Goal: Task Accomplishment & Management: Manage account settings

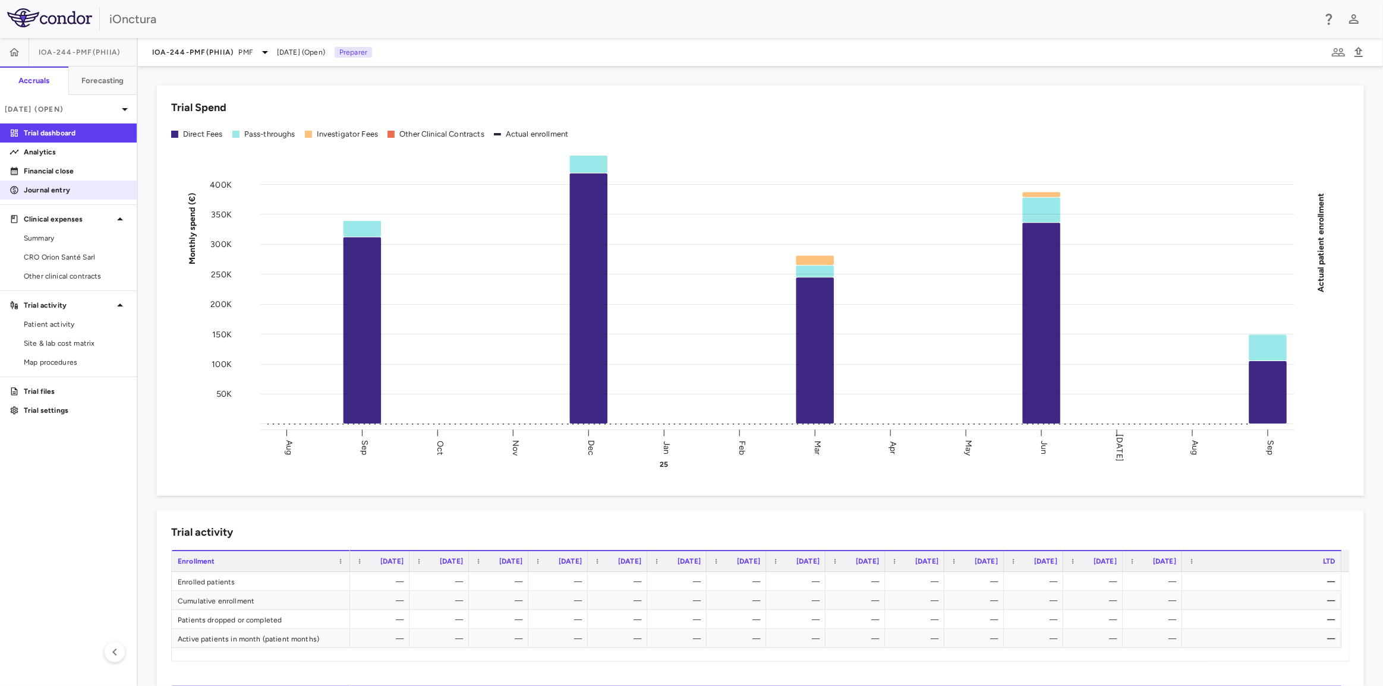
drag, startPoint x: 75, startPoint y: 260, endPoint x: 102, endPoint y: 197, distance: 68.2
click at [75, 260] on span "CRO Orion Santé Sarl" at bounding box center [75, 257] width 103 height 11
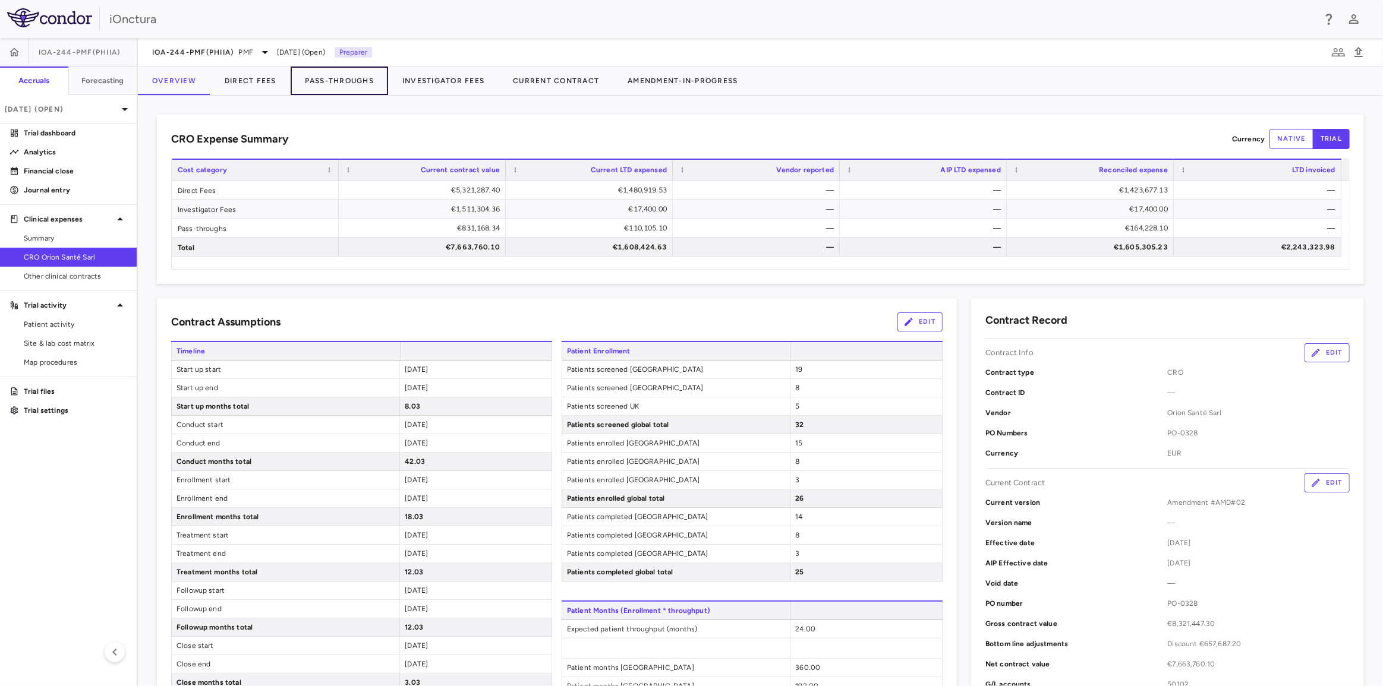
click at [338, 85] on button "Pass-Throughs" at bounding box center [339, 81] width 97 height 29
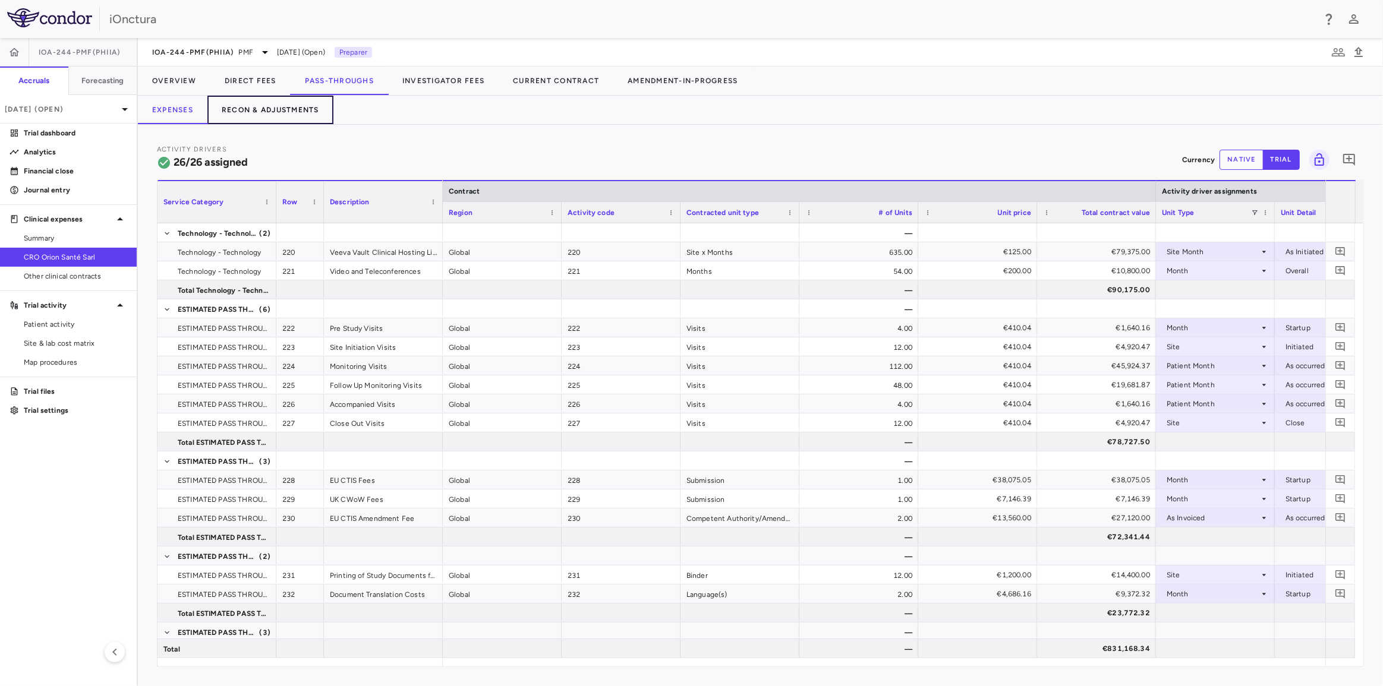
click at [295, 108] on button "Recon & Adjustments" at bounding box center [270, 110] width 126 height 29
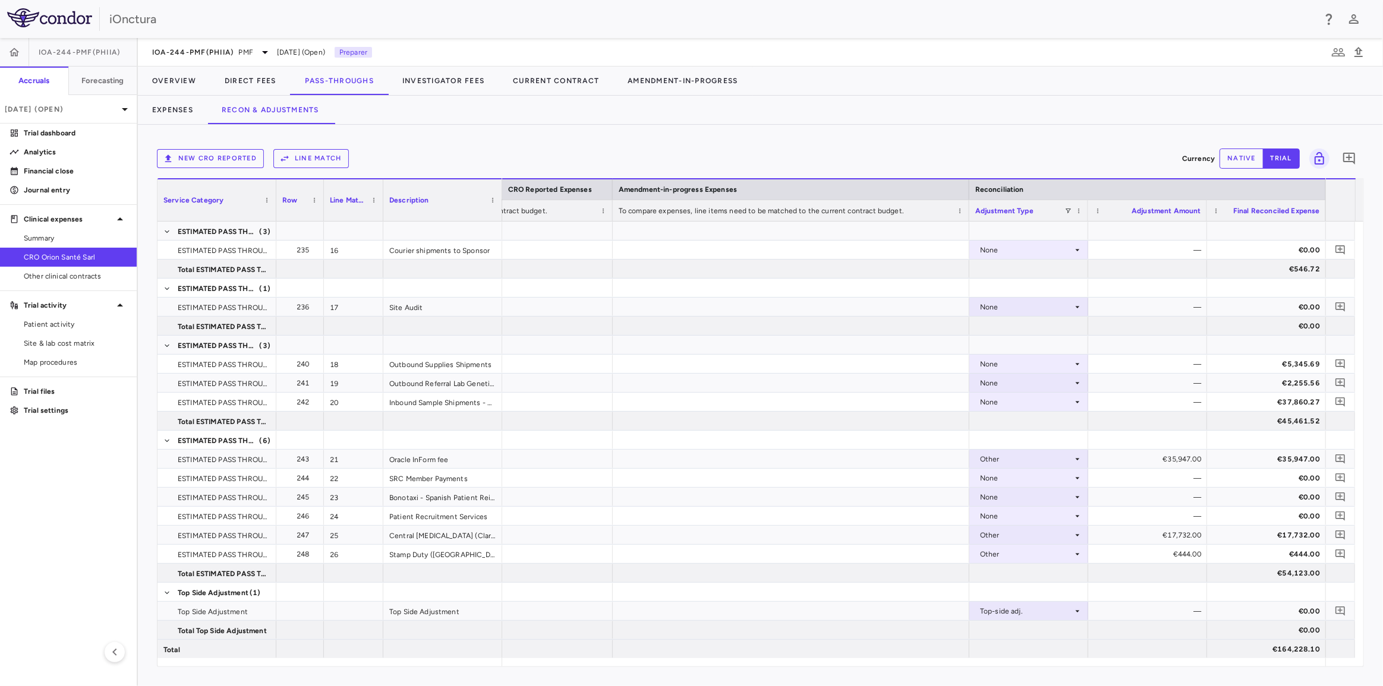
click at [1304, 676] on div "New CRO reported Line Match Currency native trial 0 Service Category Drag here …" at bounding box center [760, 405] width 1245 height 561
click at [1056, 363] on div "None" at bounding box center [1026, 364] width 93 height 19
drag, startPoint x: 1028, startPoint y: 411, endPoint x: 1052, endPoint y: 395, distance: 29.0
click at [1028, 409] on li "Other" at bounding box center [1028, 405] width 118 height 18
click at [1162, 362] on div "—" at bounding box center [1150, 364] width 102 height 19
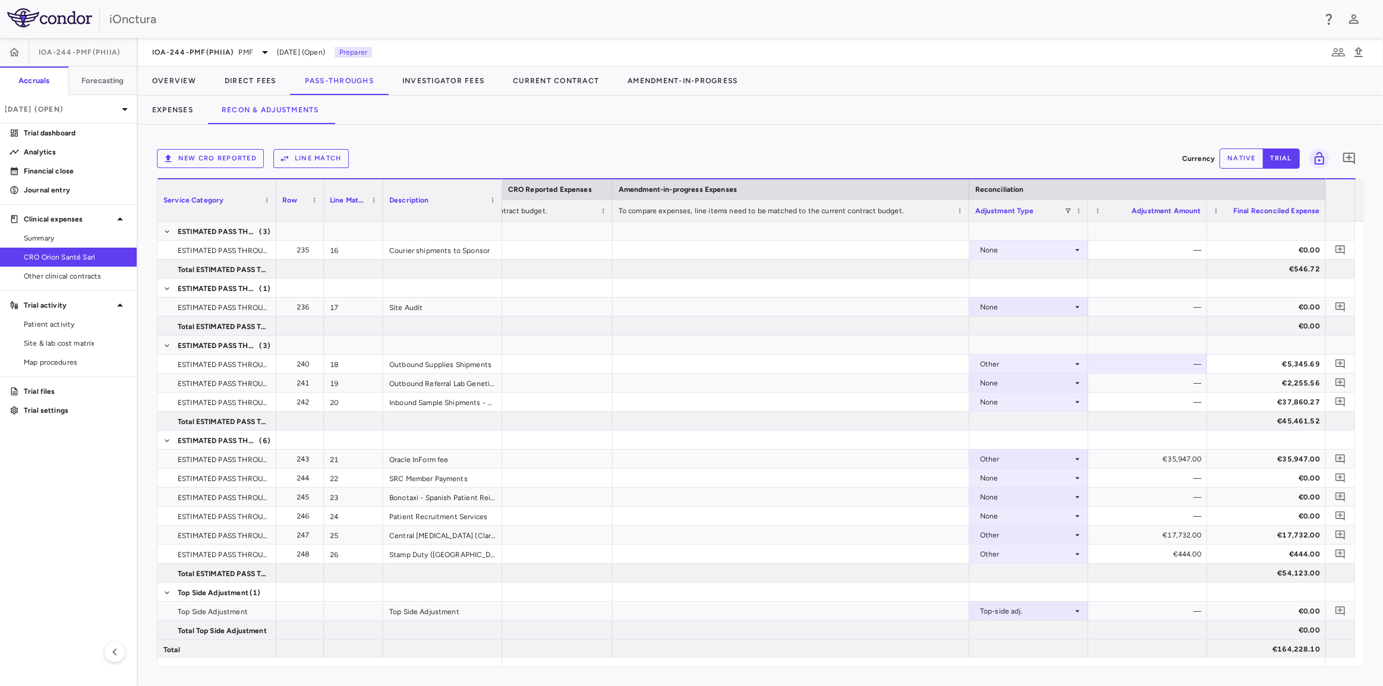
click at [1247, 160] on button "native" at bounding box center [1241, 159] width 44 height 20
click at [1140, 365] on div "€0.00" at bounding box center [1150, 364] width 102 height 19
click at [1140, 365] on input "*" at bounding box center [1156, 365] width 100 height 20
type input "*********"
click at [1146, 332] on div at bounding box center [1147, 326] width 119 height 18
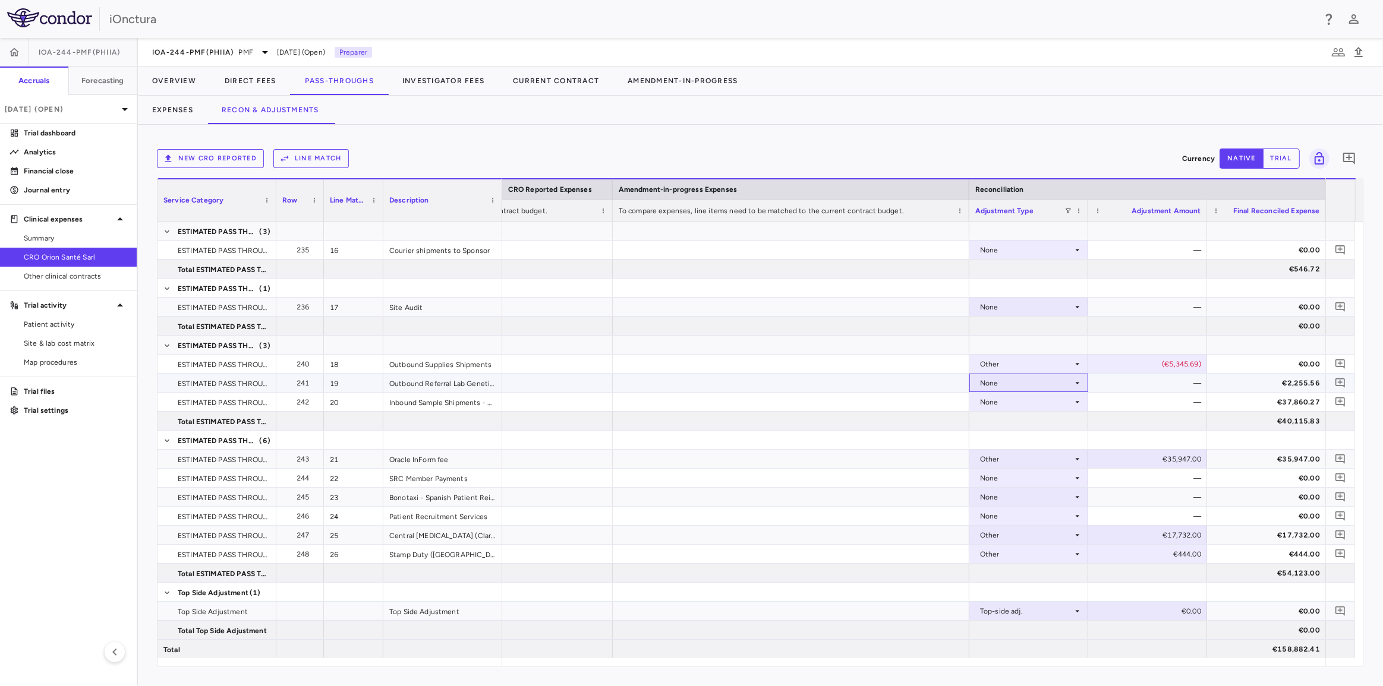
click at [1043, 385] on div "None" at bounding box center [1026, 383] width 93 height 19
click at [1037, 425] on li "Other" at bounding box center [1028, 424] width 118 height 18
click at [1046, 403] on div "None" at bounding box center [1026, 402] width 93 height 19
click at [1043, 441] on li "Other" at bounding box center [1028, 443] width 118 height 18
click at [1064, 378] on div "Other" at bounding box center [1026, 383] width 93 height 19
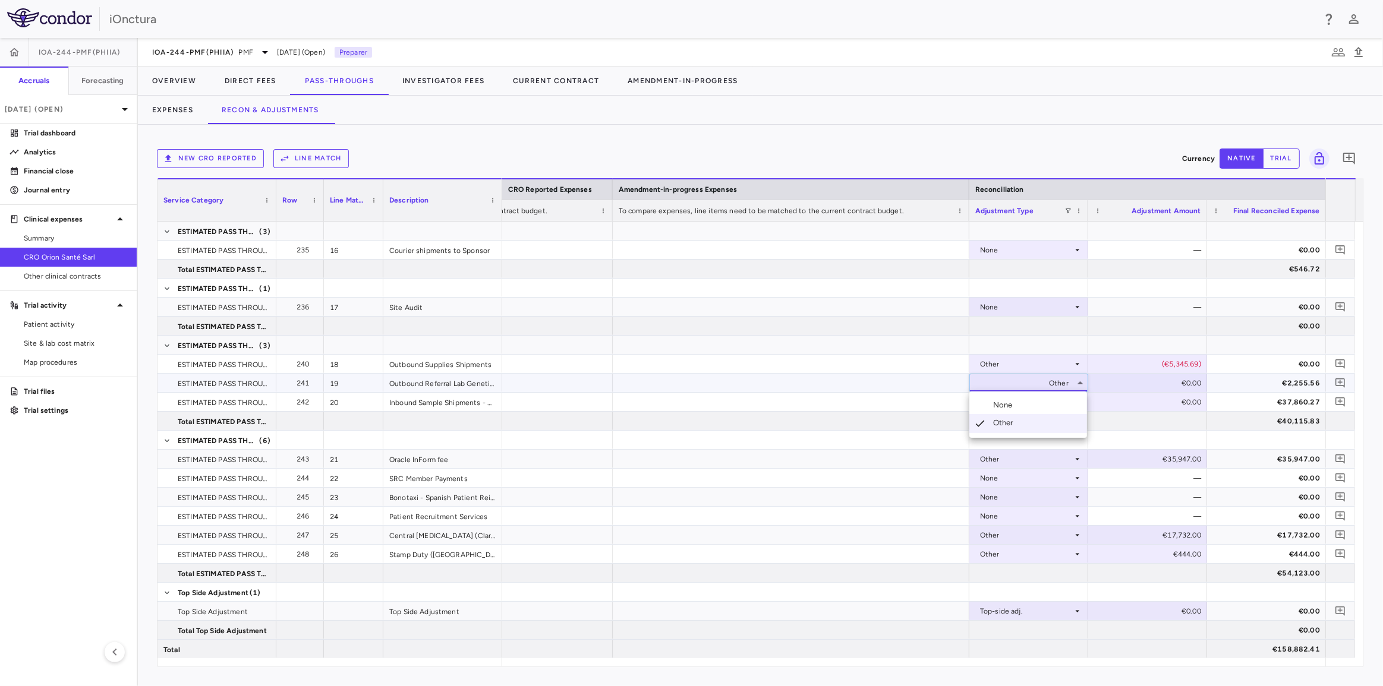
click at [1160, 380] on div at bounding box center [691, 343] width 1383 height 686
click at [1160, 380] on div "€0.00" at bounding box center [1150, 383] width 102 height 19
type input "*"
type input "********"
click at [1077, 404] on icon at bounding box center [1077, 402] width 10 height 10
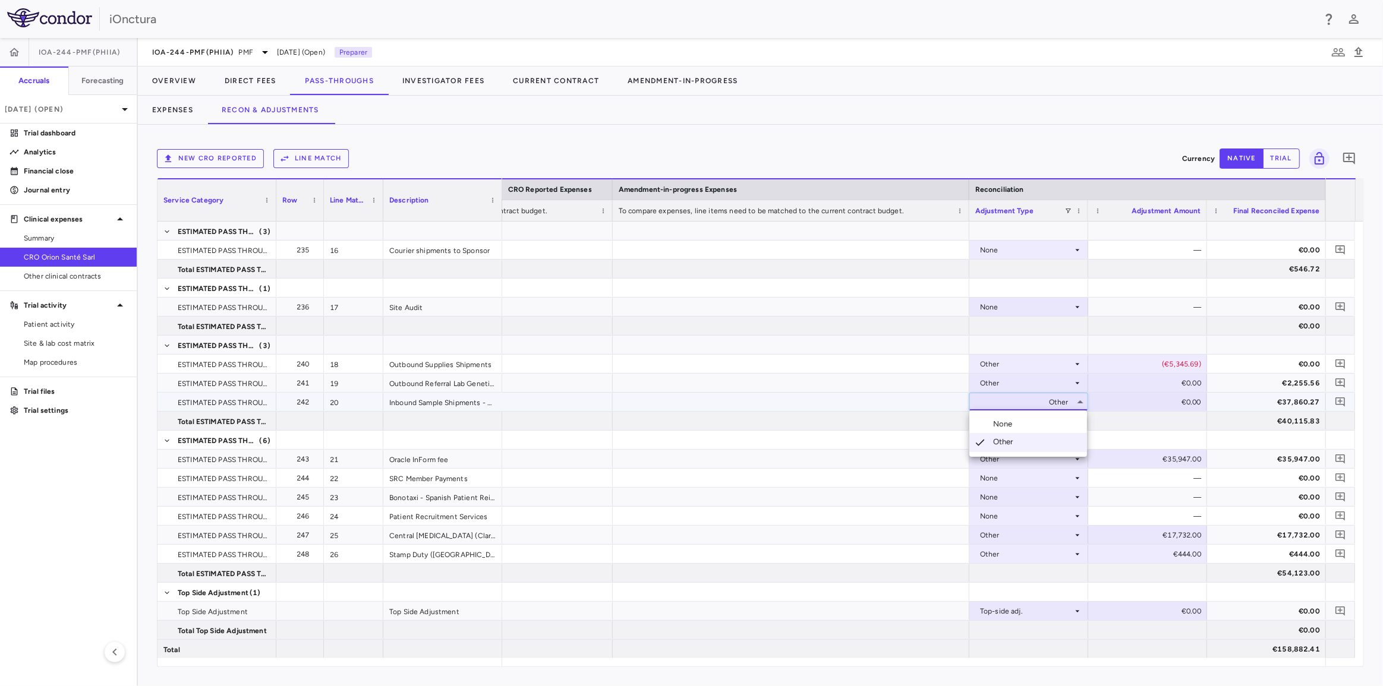
click at [1125, 402] on div at bounding box center [691, 343] width 1383 height 686
type input "*********"
click at [951, 351] on div at bounding box center [791, 345] width 356 height 18
click at [1336, 362] on icon "Add comment" at bounding box center [1339, 363] width 11 height 11
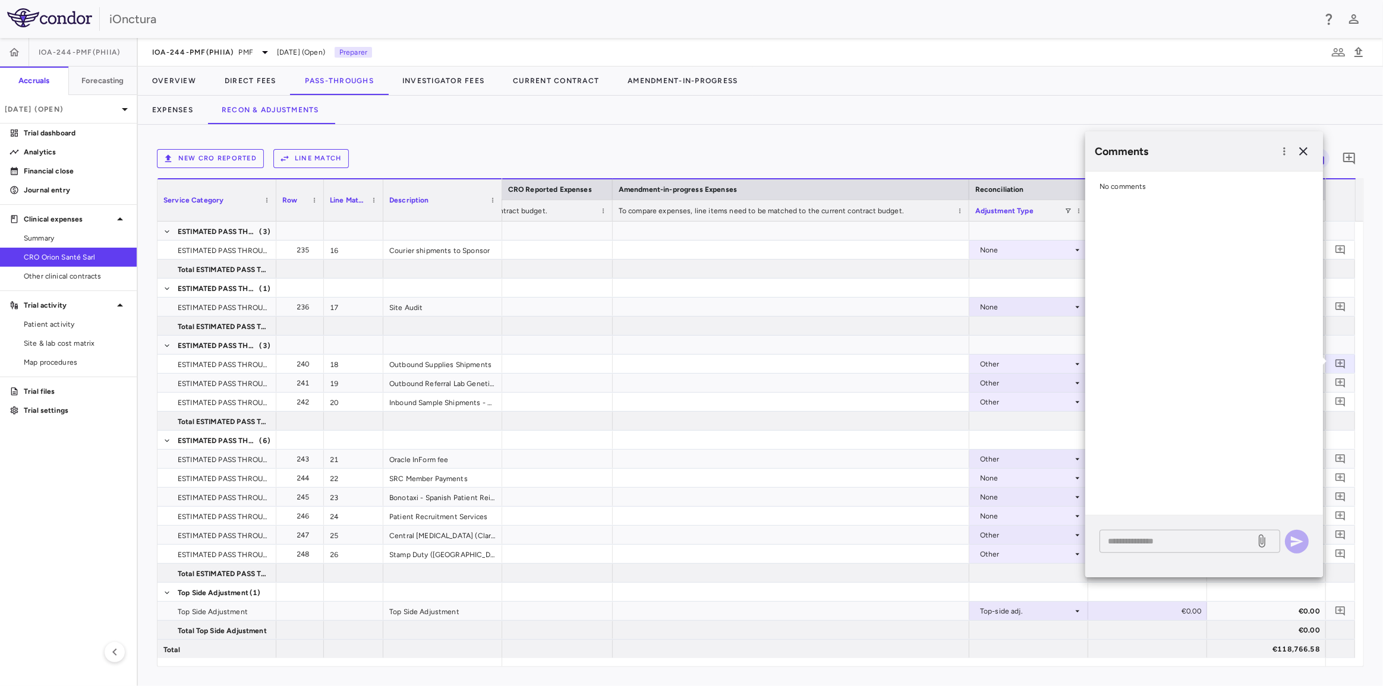
click at [1137, 540] on textarea at bounding box center [1176, 541] width 139 height 13
type textarea "**********"
click at [1292, 533] on button "button" at bounding box center [1297, 541] width 24 height 24
click at [1308, 148] on icon "button" at bounding box center [1303, 151] width 14 height 14
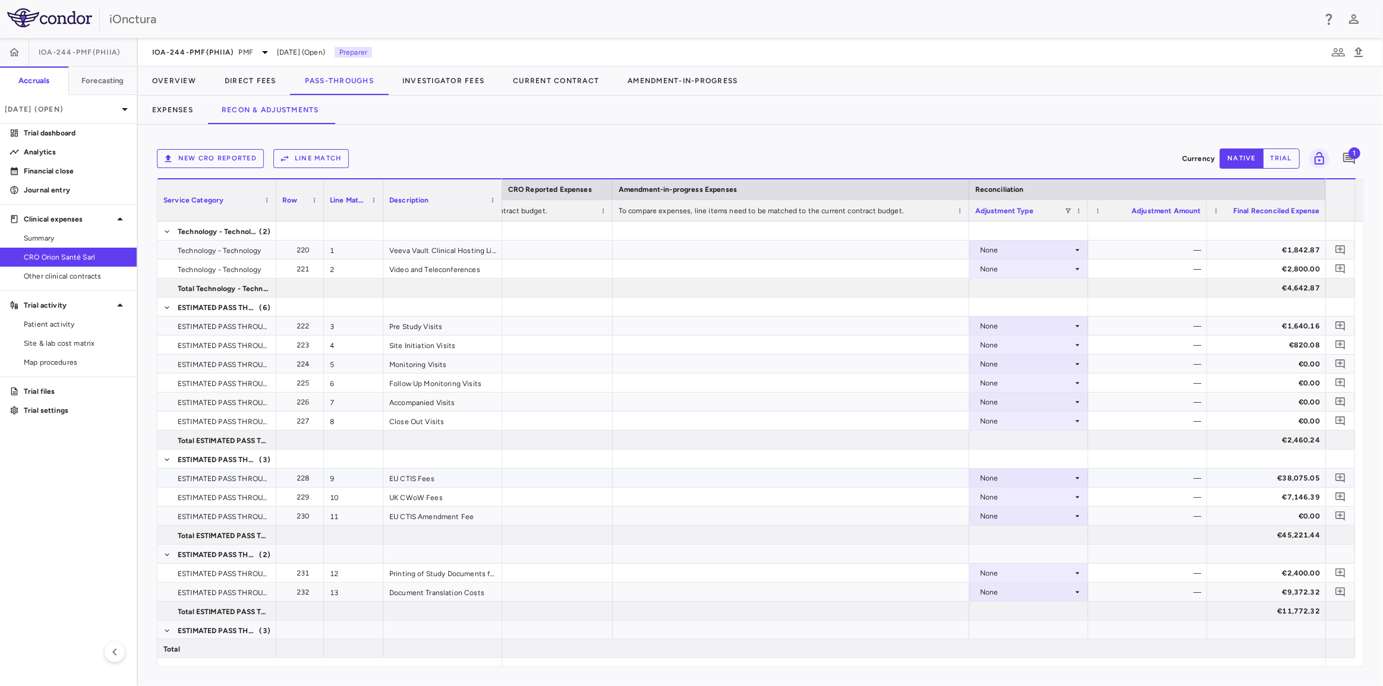
click at [1055, 478] on div "None" at bounding box center [1026, 478] width 93 height 19
click at [1035, 516] on li "Other" at bounding box center [1028, 519] width 118 height 18
click at [1171, 478] on div "€0.00" at bounding box center [1150, 478] width 102 height 19
click at [1171, 477] on input "*" at bounding box center [1156, 479] width 100 height 20
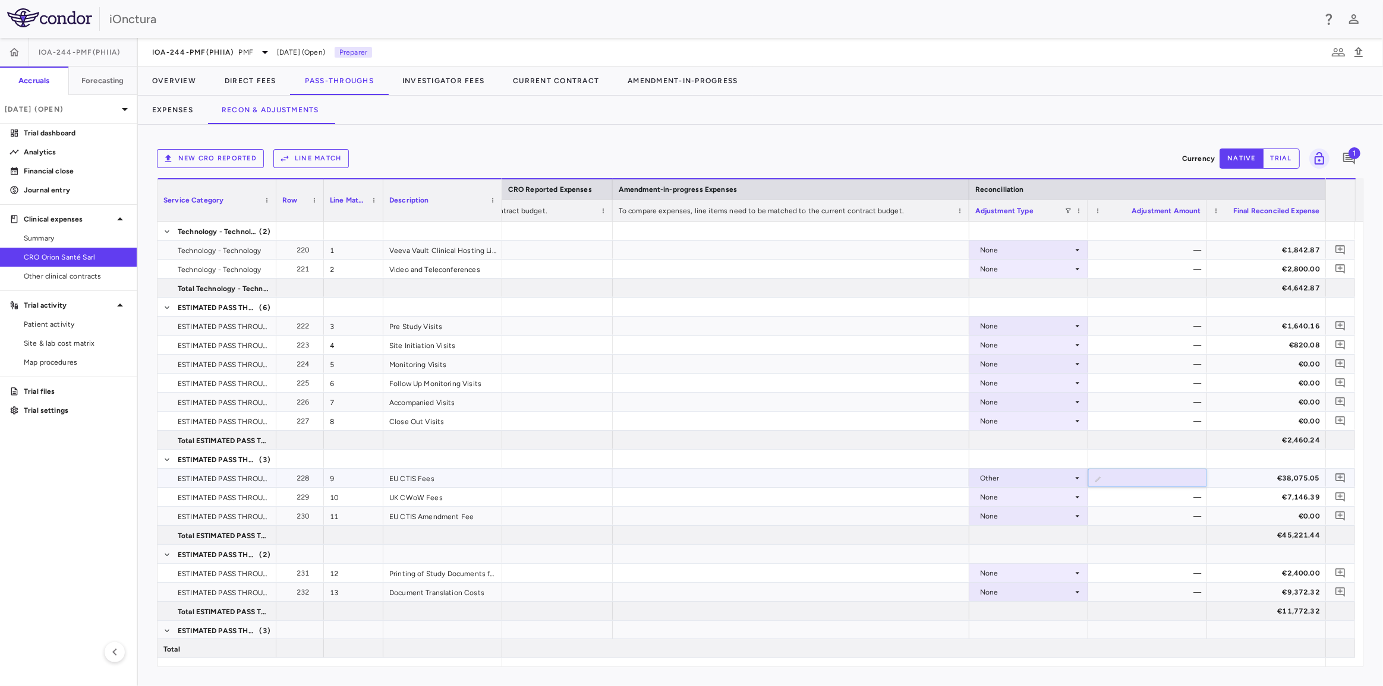
type input "*****"
click at [1150, 454] on div at bounding box center [1147, 459] width 119 height 18
click at [1342, 475] on icon "Add comment" at bounding box center [1339, 477] width 11 height 11
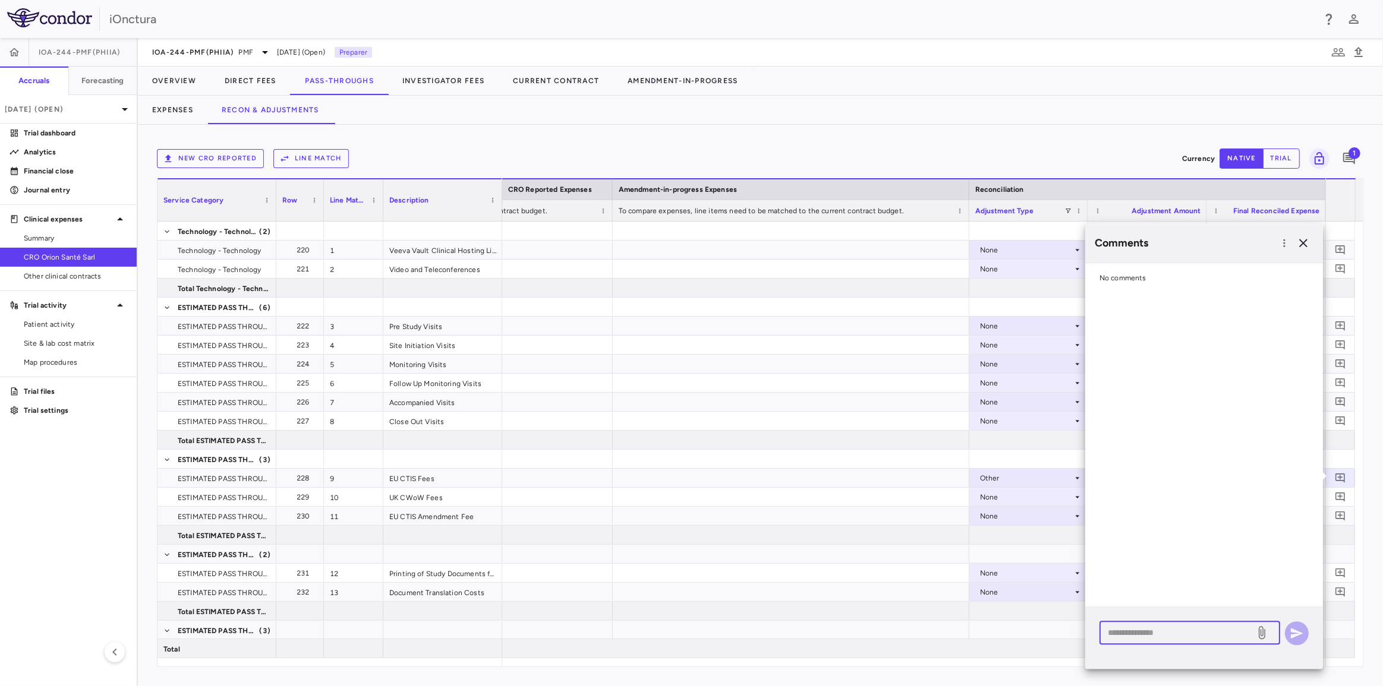
click at [1138, 633] on textarea at bounding box center [1176, 632] width 139 height 13
type textarea "**********"
click at [1298, 630] on icon "button" at bounding box center [1296, 633] width 14 height 14
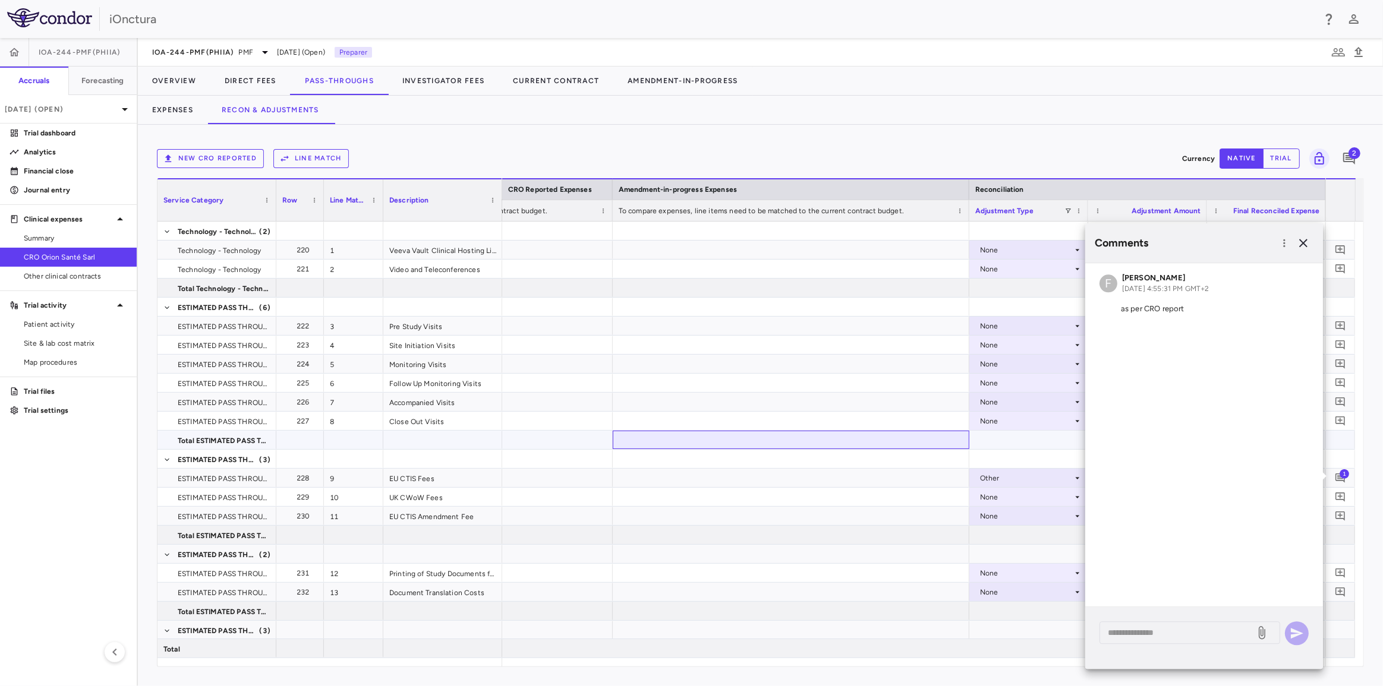
click at [918, 449] on div at bounding box center [791, 440] width 356 height 18
click at [1304, 239] on icon "button" at bounding box center [1303, 243] width 14 height 14
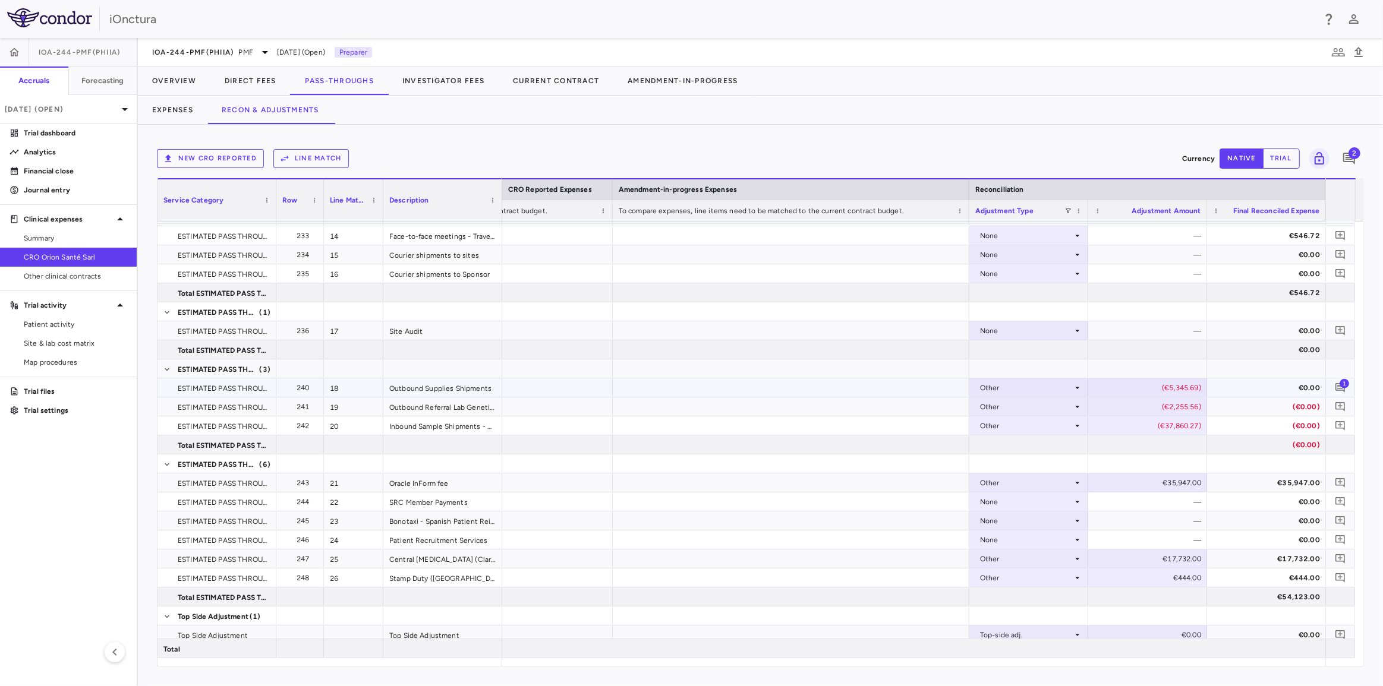
scroll to position [437, 0]
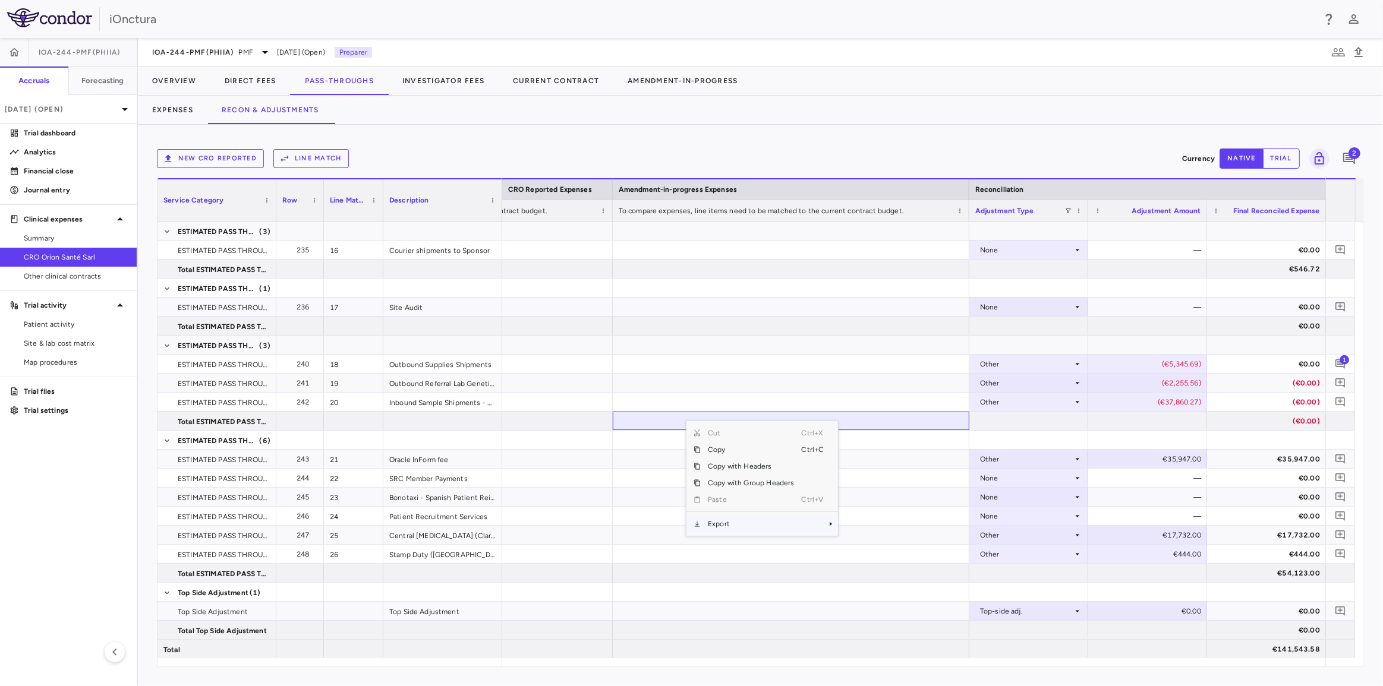
click at [750, 521] on span "Export" at bounding box center [751, 524] width 100 height 17
drag, startPoint x: 873, startPoint y: 543, endPoint x: 866, endPoint y: 543, distance: 6.5
click at [873, 543] on span "Excel Export" at bounding box center [878, 545] width 56 height 17
click at [416, 73] on button "Investigator Fees" at bounding box center [443, 81] width 111 height 29
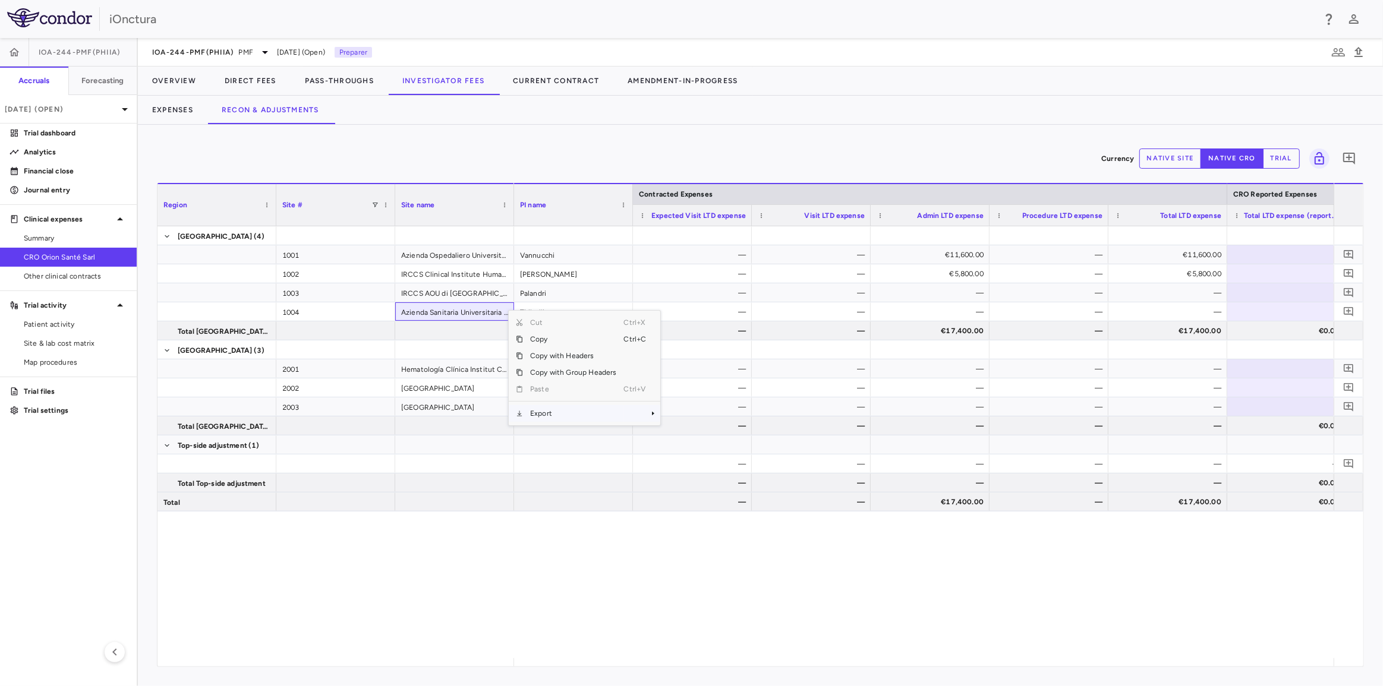
click at [562, 411] on span "Export" at bounding box center [573, 413] width 100 height 17
click at [642, 410] on span "Context Menu" at bounding box center [637, 413] width 26 height 17
click at [695, 434] on span "Excel Export" at bounding box center [700, 434] width 56 height 17
click at [241, 83] on button "Direct Fees" at bounding box center [250, 81] width 80 height 29
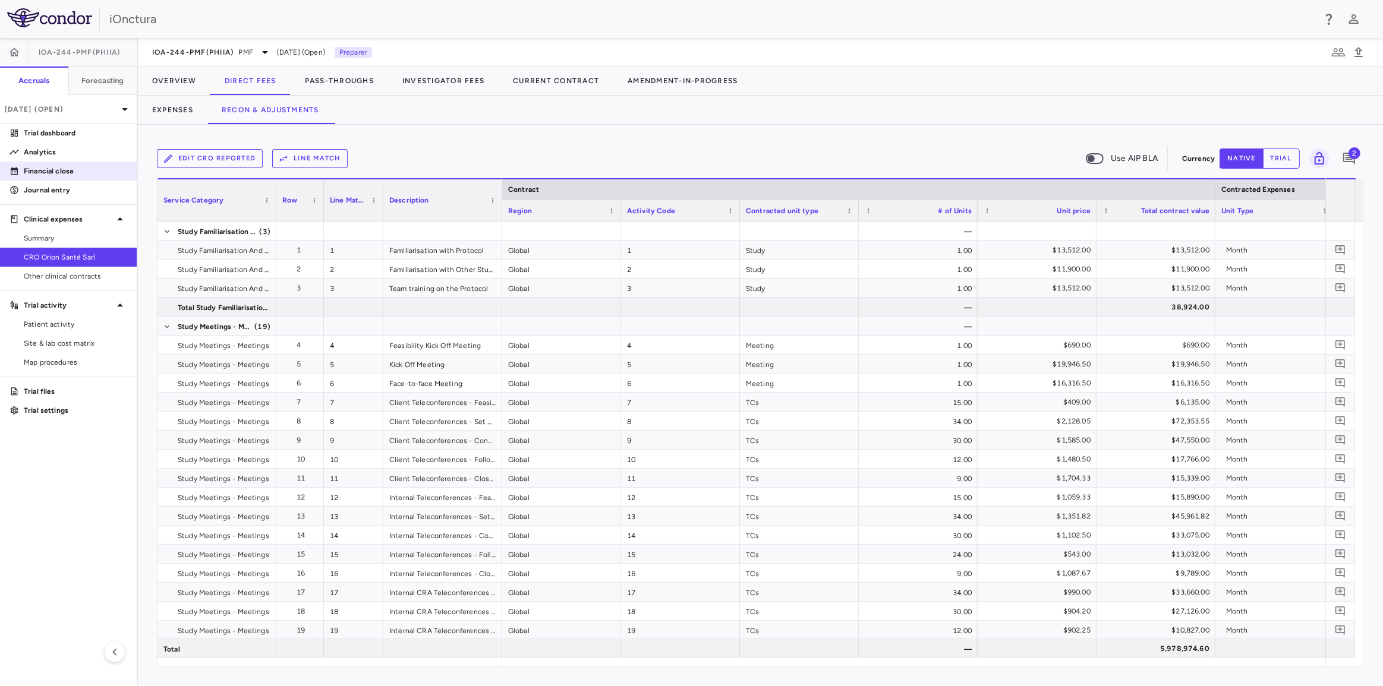
click at [64, 172] on p "Financial close" at bounding box center [75, 171] width 103 height 11
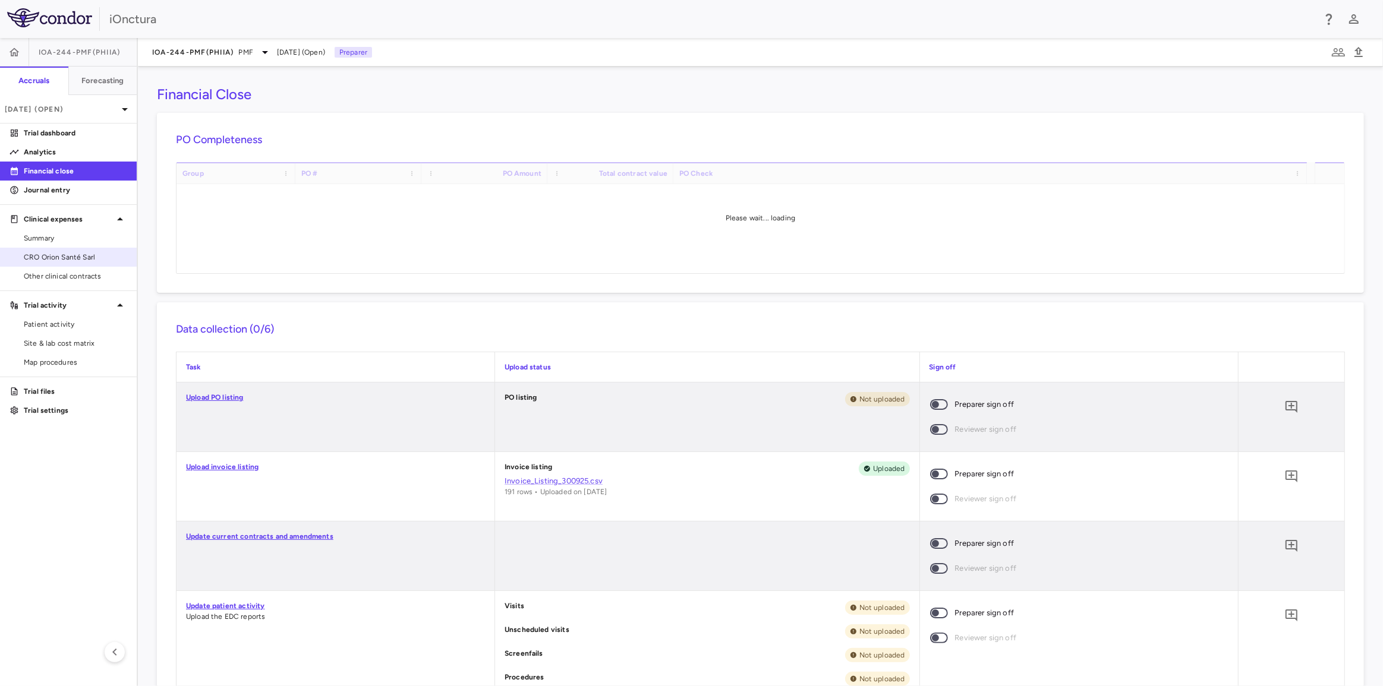
click at [70, 259] on span "CRO Orion Santé Sarl" at bounding box center [75, 257] width 103 height 11
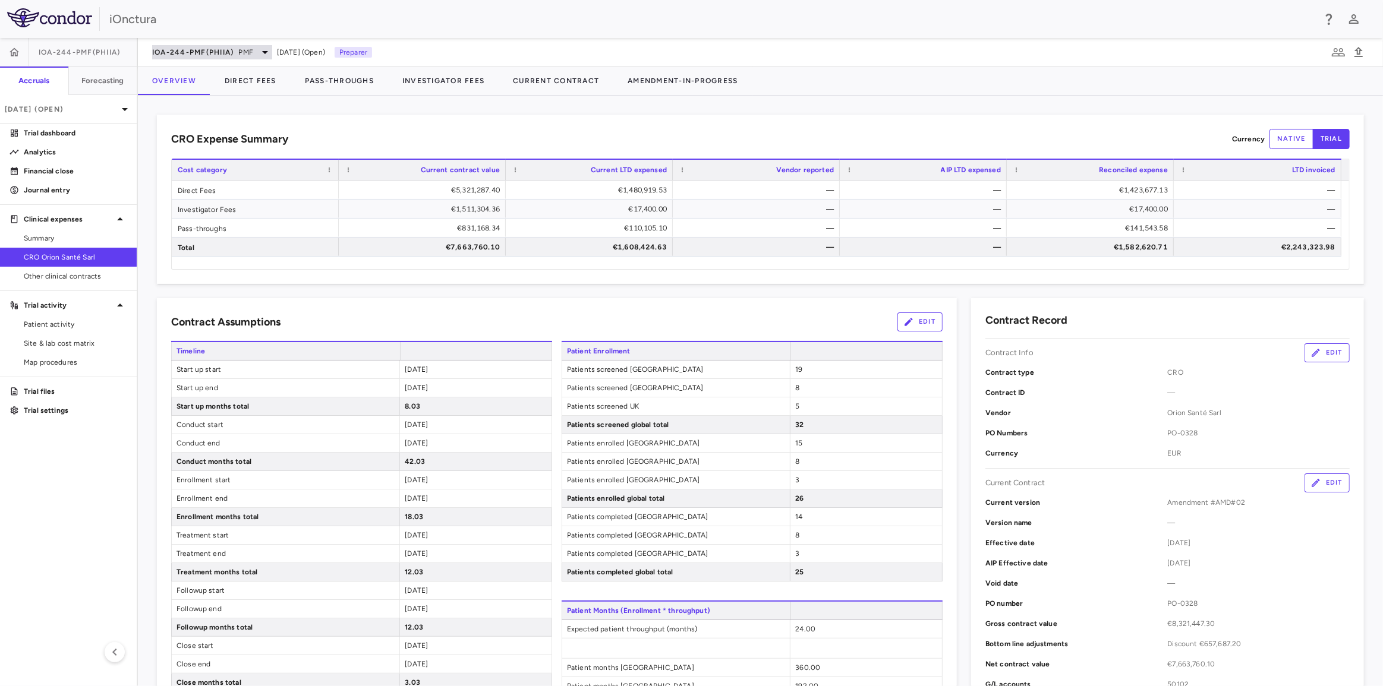
click at [242, 52] on span "PMF" at bounding box center [246, 52] width 14 height 11
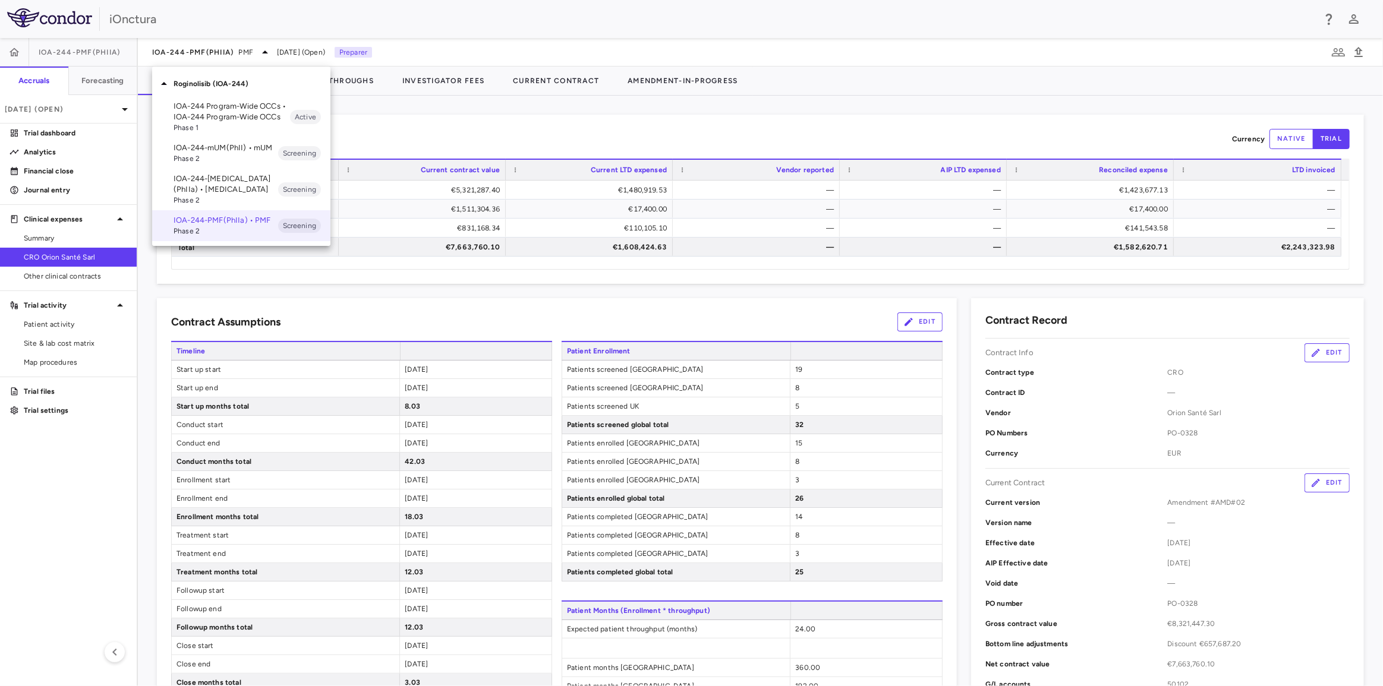
click at [208, 155] on span "Phase 2" at bounding box center [225, 158] width 105 height 11
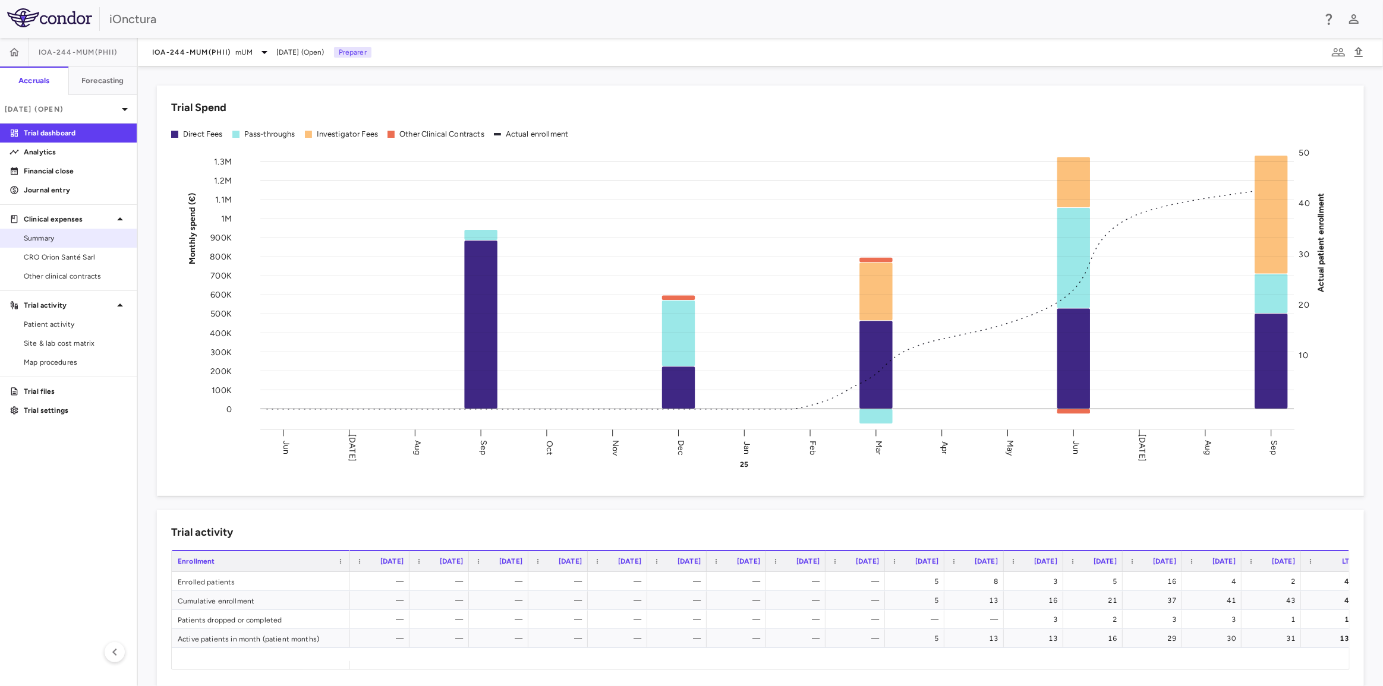
click at [69, 242] on span "Summary" at bounding box center [75, 238] width 103 height 11
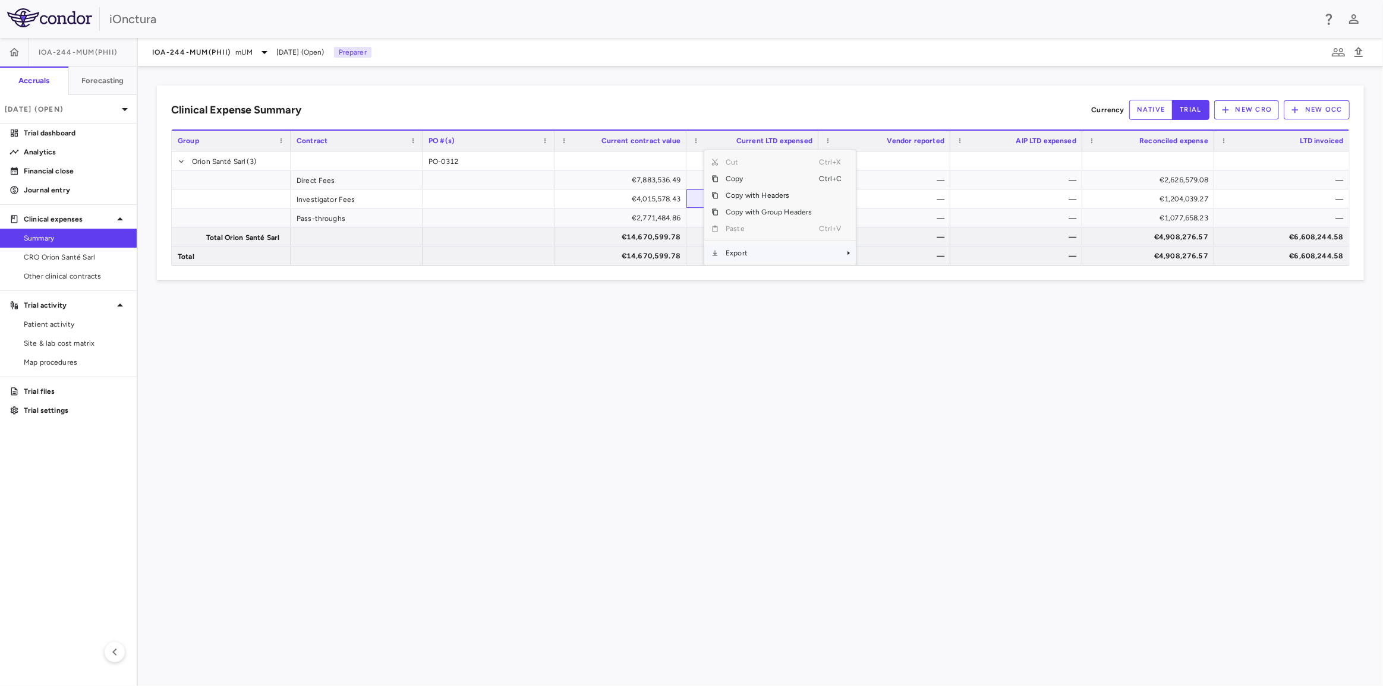
click at [759, 258] on span "Export" at bounding box center [768, 253] width 100 height 17
drag, startPoint x: 808, startPoint y: 251, endPoint x: 836, endPoint y: 253, distance: 28.0
click at [809, 251] on span "Export" at bounding box center [768, 253] width 100 height 17
click at [884, 255] on span "Excel Export" at bounding box center [895, 253] width 56 height 17
click at [236, 49] on div "IOA-244-mUM(PhII) mUM" at bounding box center [211, 52] width 119 height 14
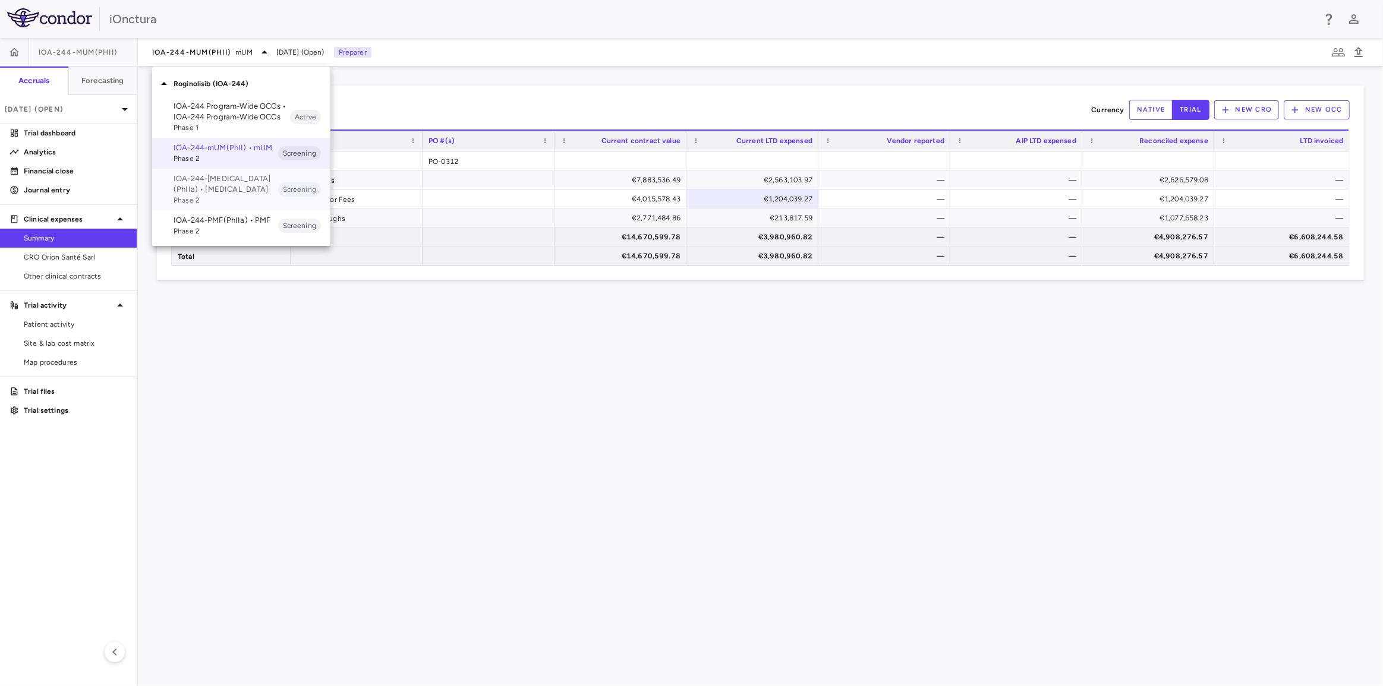
click at [206, 177] on p "IOA-244-[MEDICAL_DATA](PhIIa) • [MEDICAL_DATA]" at bounding box center [225, 183] width 105 height 21
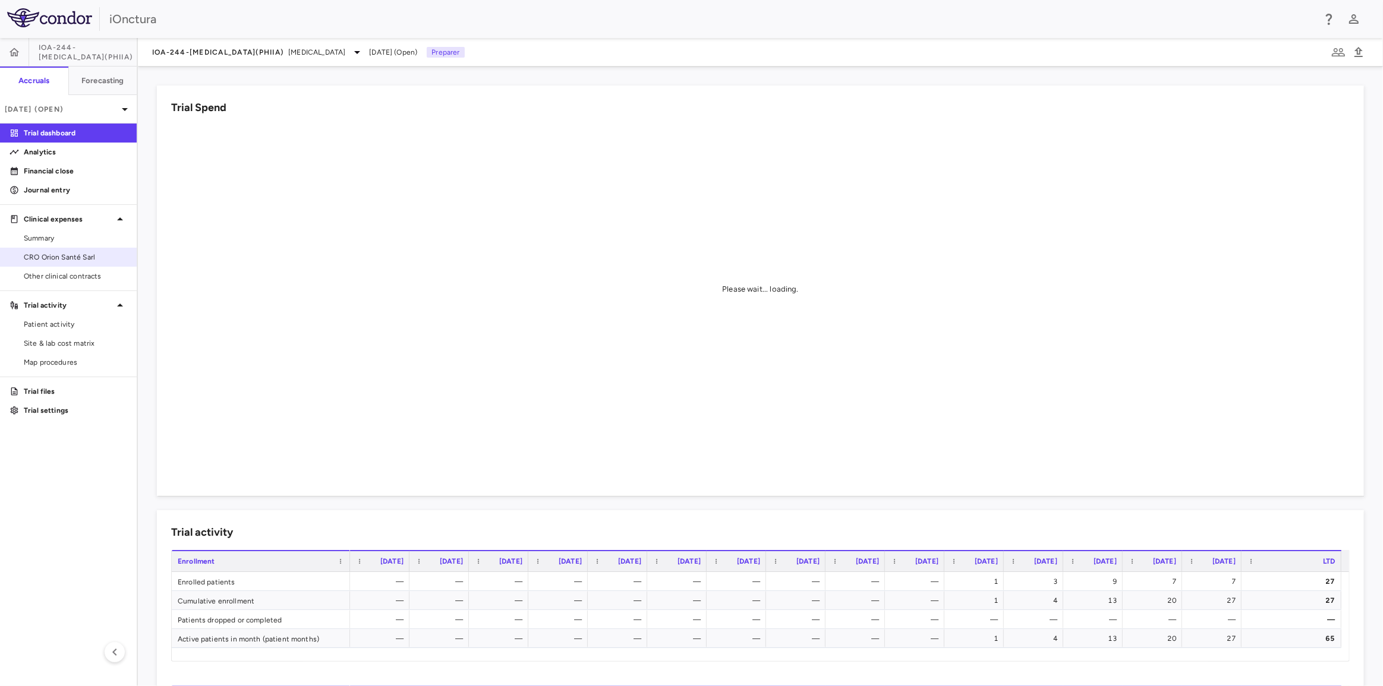
click at [97, 248] on div "CRO Orion Santé Sarl" at bounding box center [68, 257] width 137 height 19
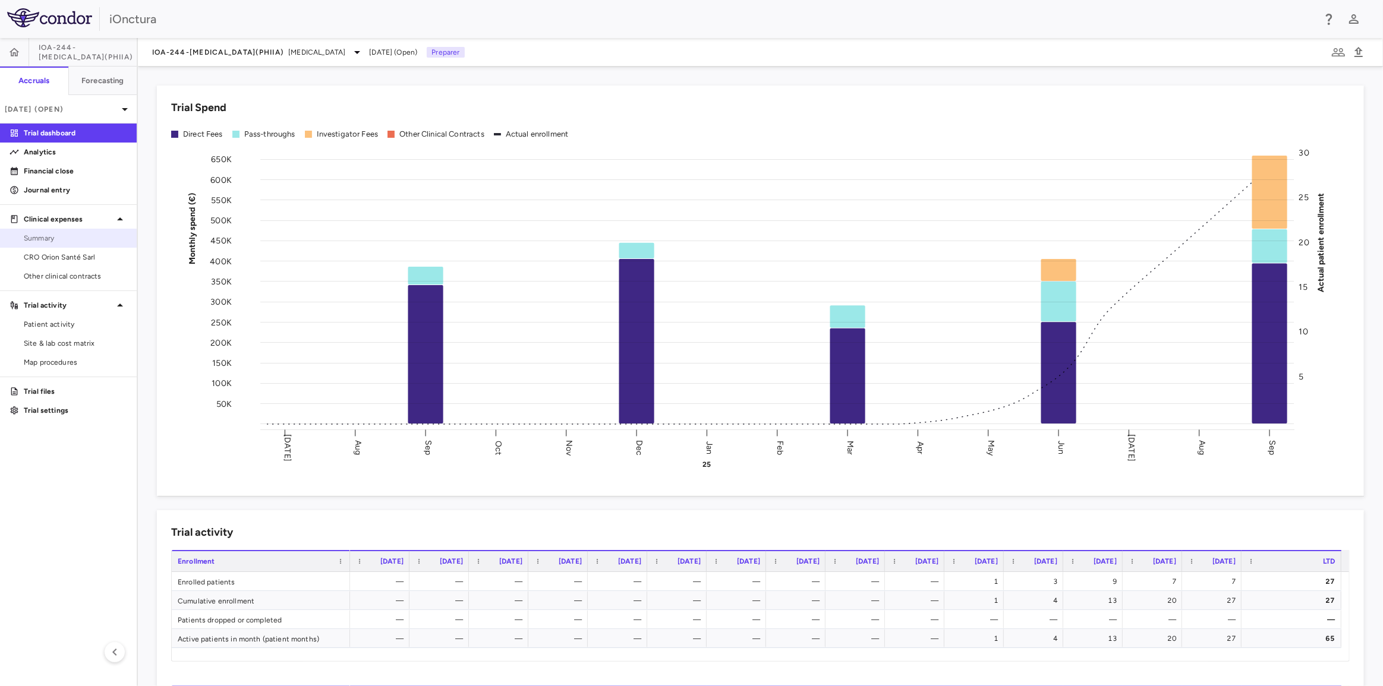
click at [42, 232] on link "Summary" at bounding box center [68, 238] width 137 height 18
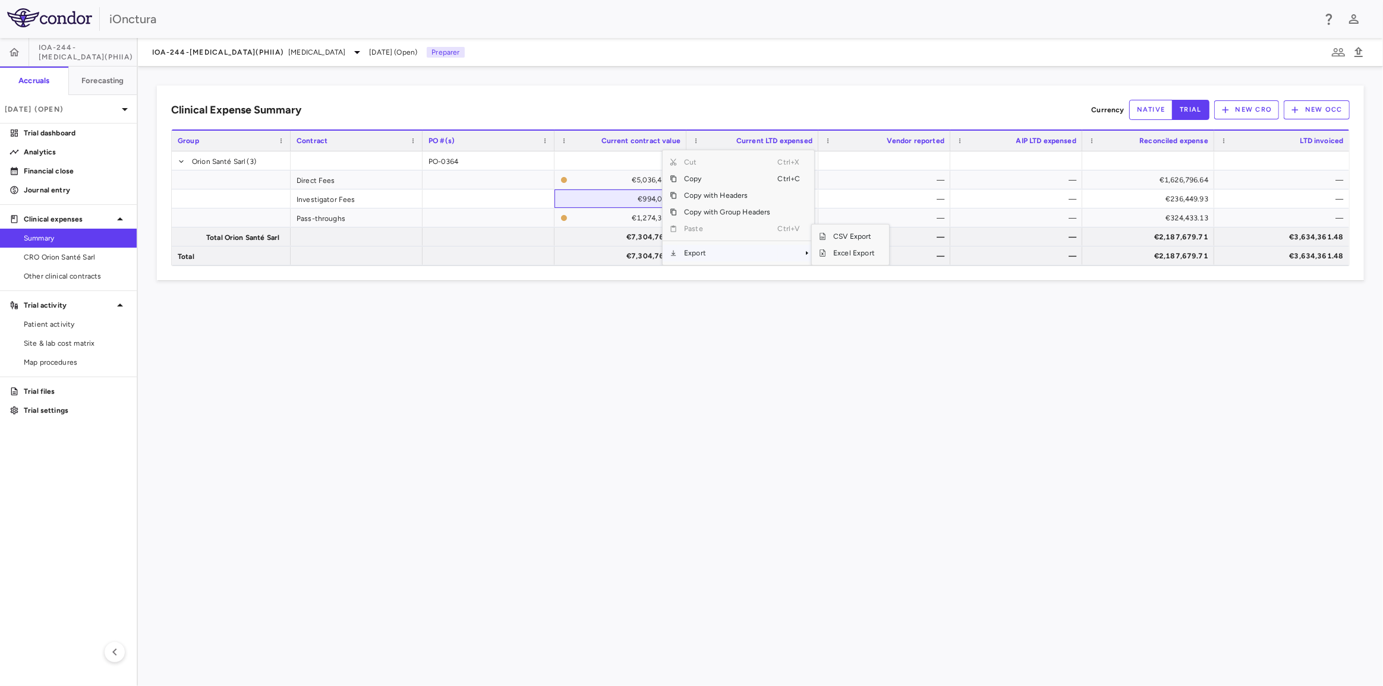
click at [733, 253] on span "Export" at bounding box center [727, 253] width 100 height 17
click at [848, 250] on span "Excel Export" at bounding box center [854, 253] width 56 height 17
click at [248, 52] on div "IOA-244-[MEDICAL_DATA](PhIIa) [MEDICAL_DATA]" at bounding box center [258, 52] width 212 height 14
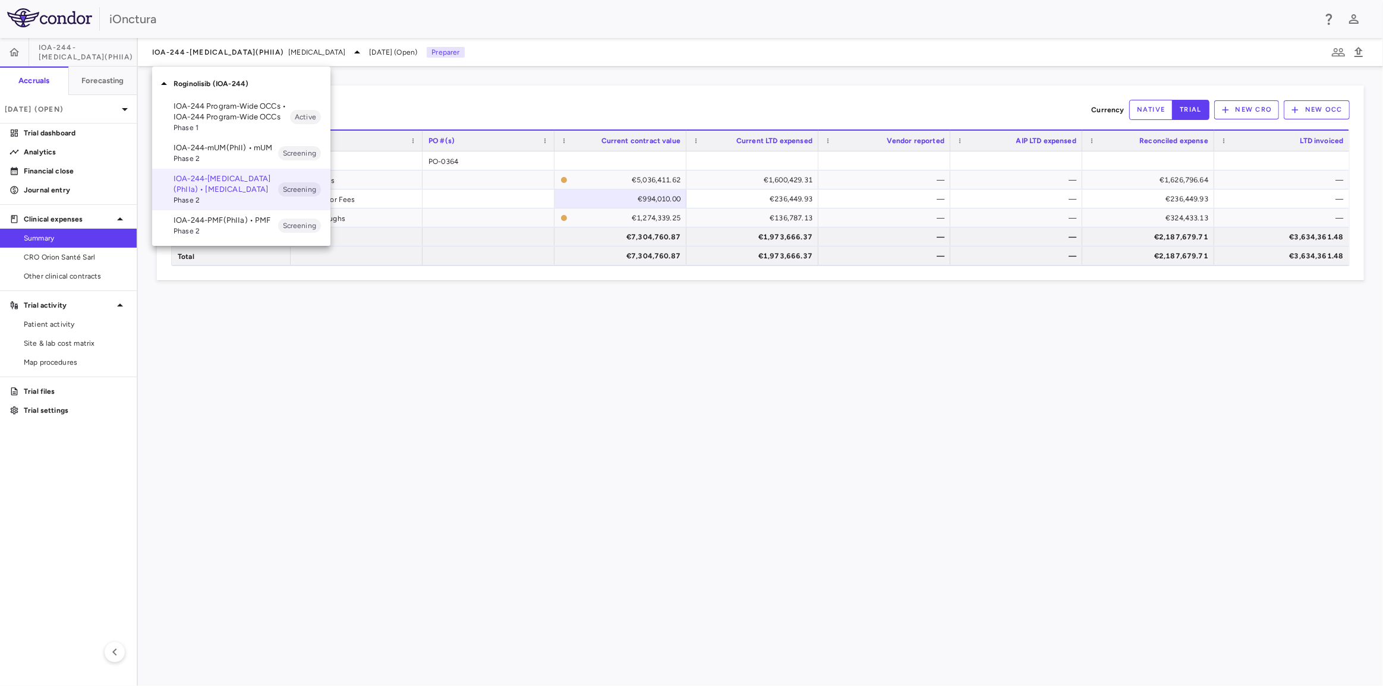
click at [209, 222] on p "IOA-244-PMF(PhIIa) • PMF" at bounding box center [225, 220] width 105 height 11
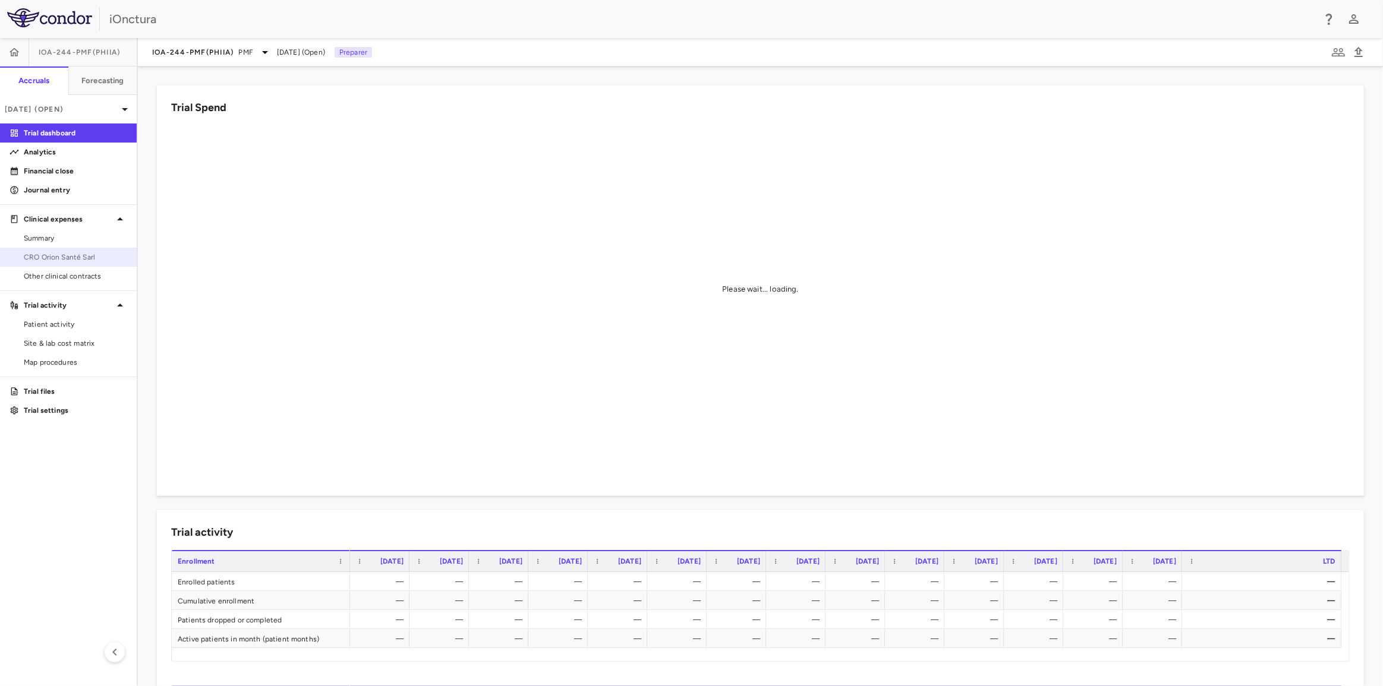
click at [68, 253] on span "CRO Orion Santé Sarl" at bounding box center [75, 257] width 103 height 11
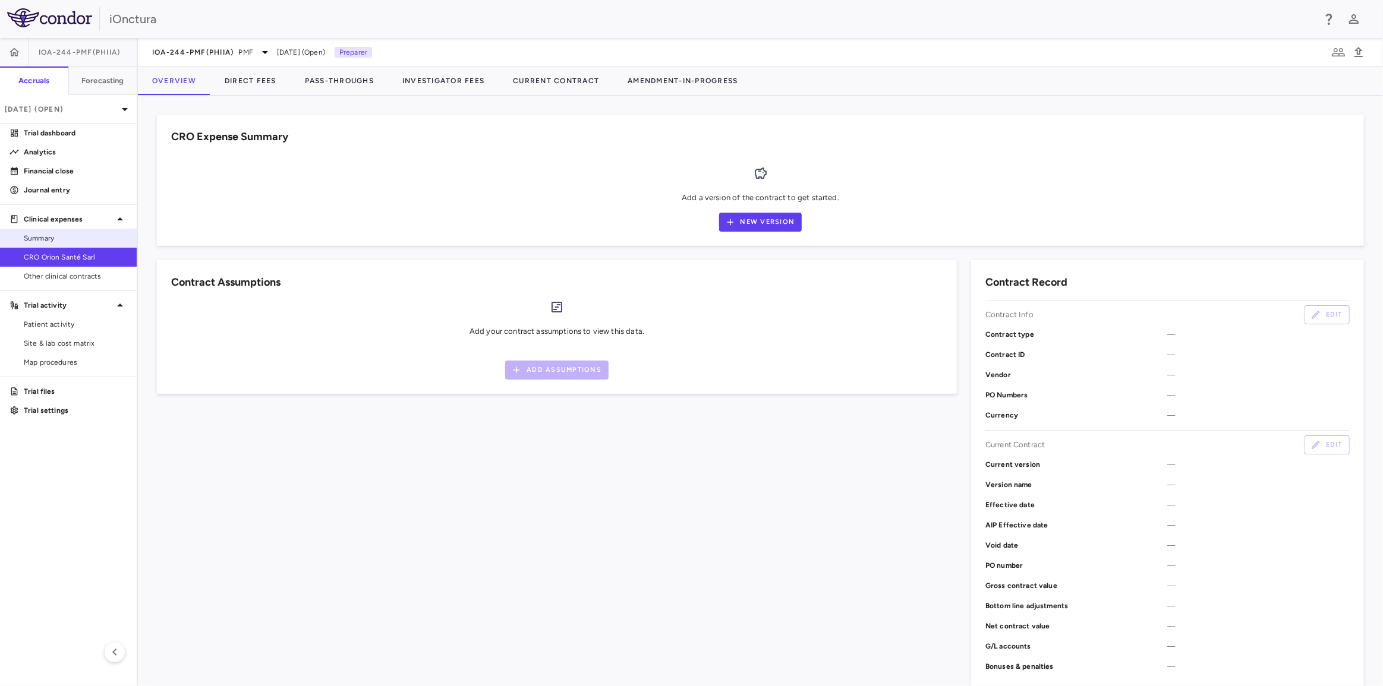
click at [63, 238] on span "Summary" at bounding box center [75, 238] width 103 height 11
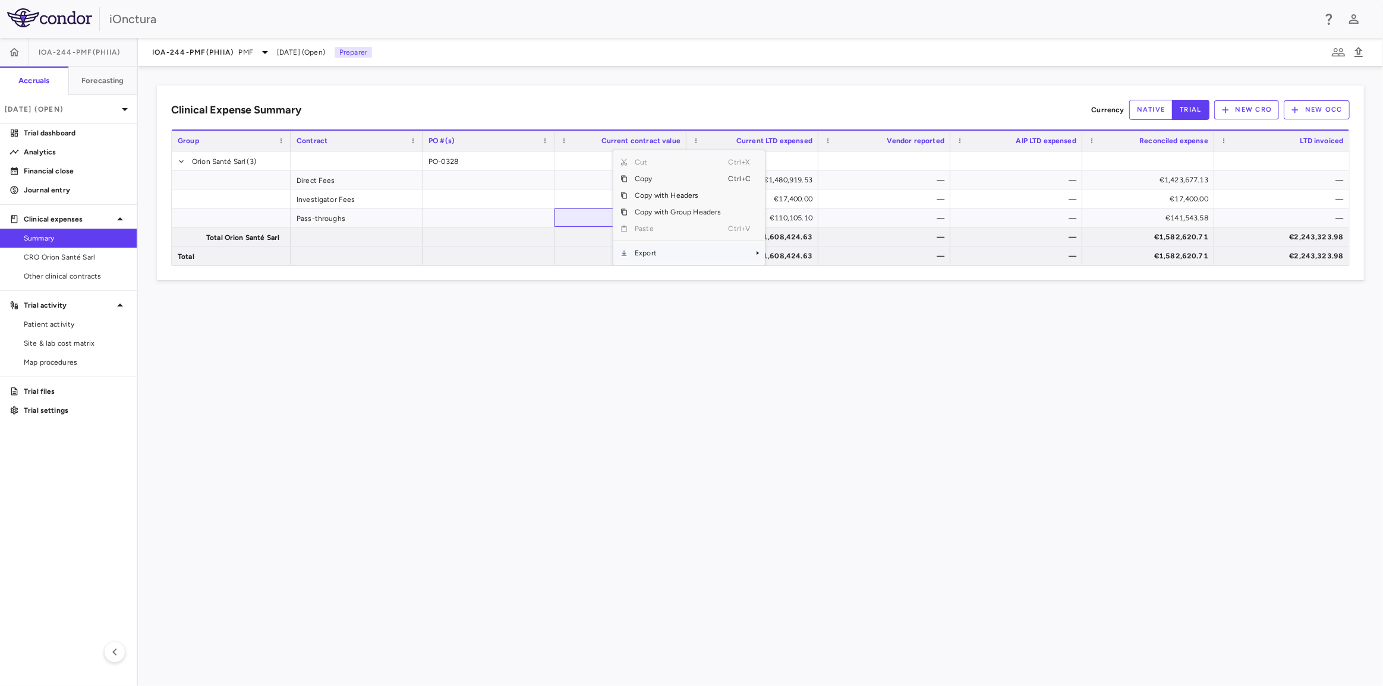
click at [646, 251] on span "Export" at bounding box center [677, 253] width 100 height 17
click at [738, 260] on span "Context Menu" at bounding box center [741, 253] width 26 height 17
click at [807, 258] on span "Excel Export" at bounding box center [805, 253] width 56 height 17
click at [654, 672] on div "Clinical Expense Summary Currency native trial New CRO New OCC Press SPACE to s…" at bounding box center [760, 377] width 1245 height 620
click at [210, 51] on span "IOA-244-PMF(PhIIa)" at bounding box center [193, 53] width 82 height 10
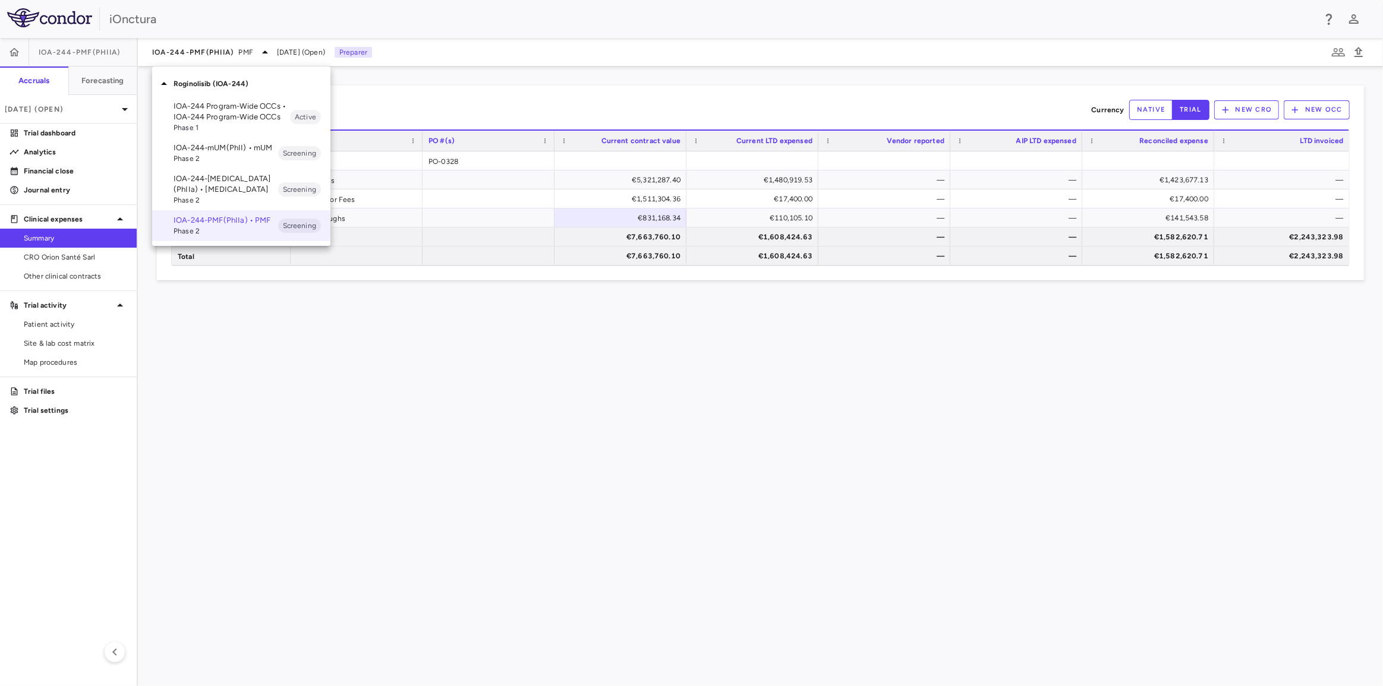
click at [206, 151] on p "IOA-244-mUM(PhII) • mUM" at bounding box center [225, 148] width 105 height 11
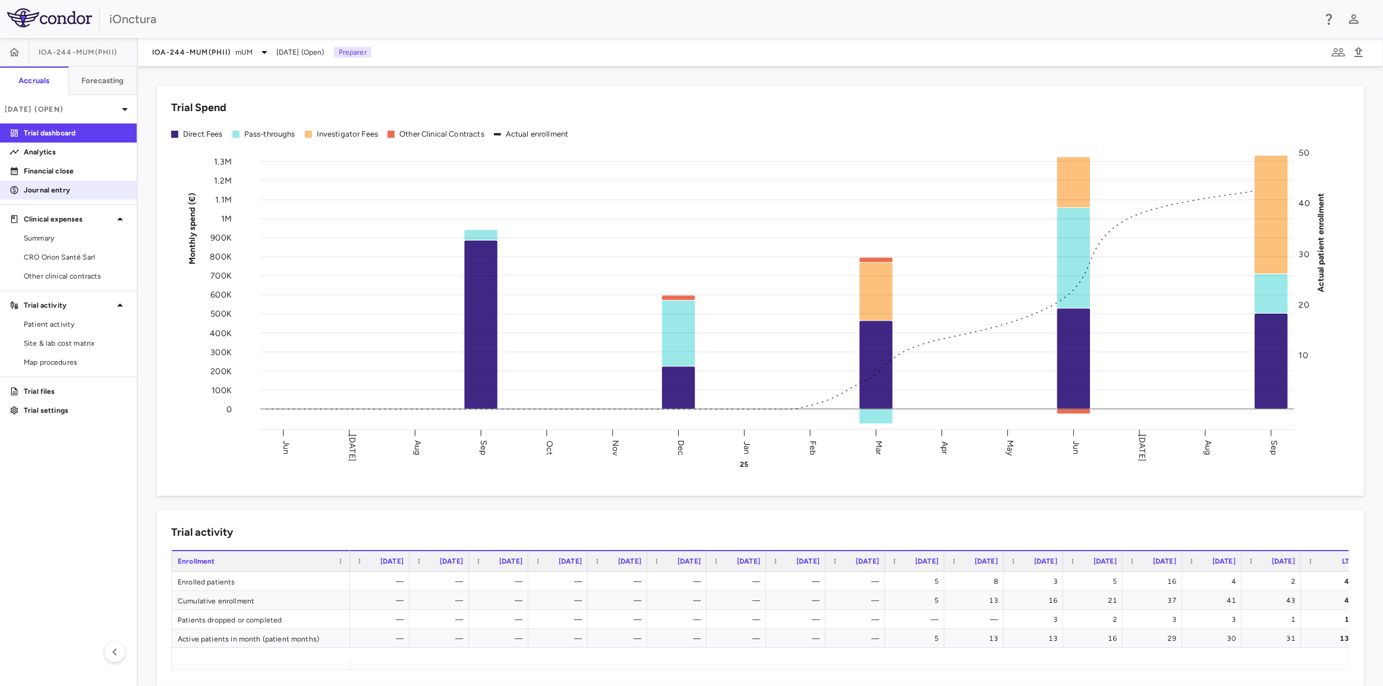
click at [64, 190] on p "Journal entry" at bounding box center [75, 190] width 103 height 11
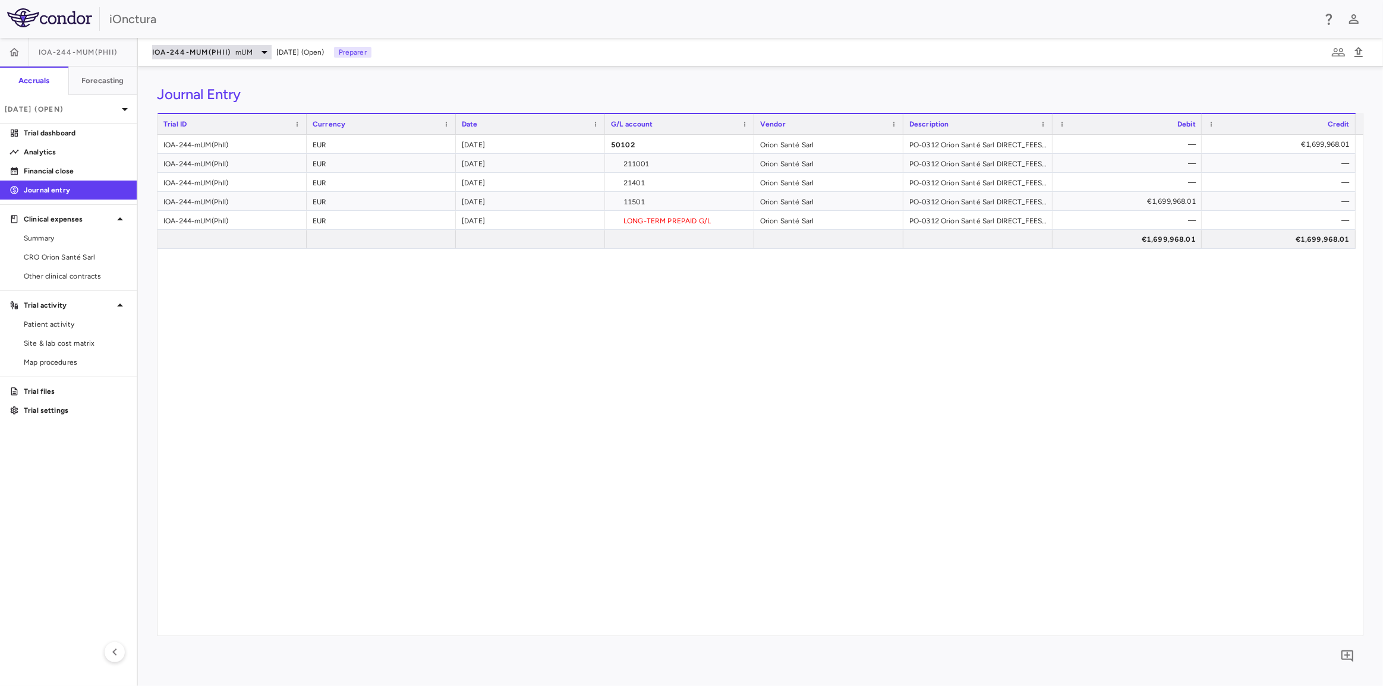
click at [252, 53] on span "mUM" at bounding box center [243, 52] width 17 height 11
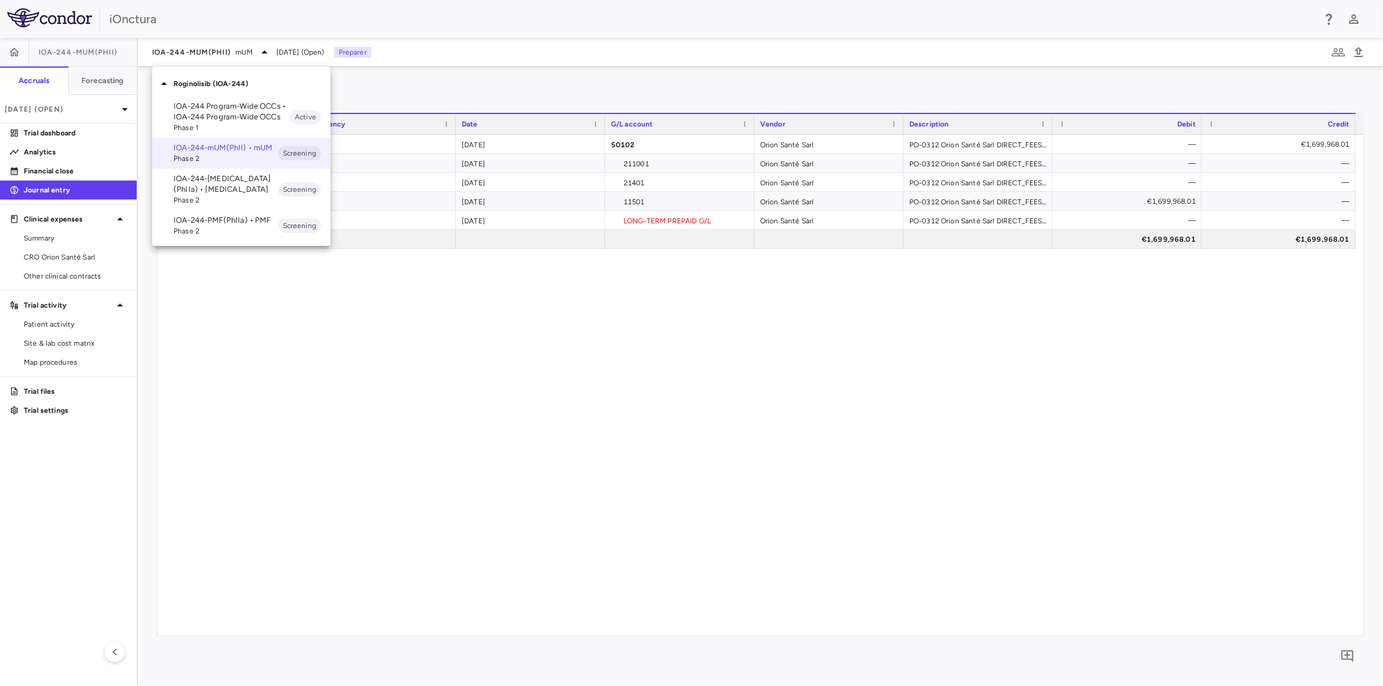
click at [225, 184] on p "IOA-244-[MEDICAL_DATA](PhIIa) • [MEDICAL_DATA]" at bounding box center [225, 183] width 105 height 21
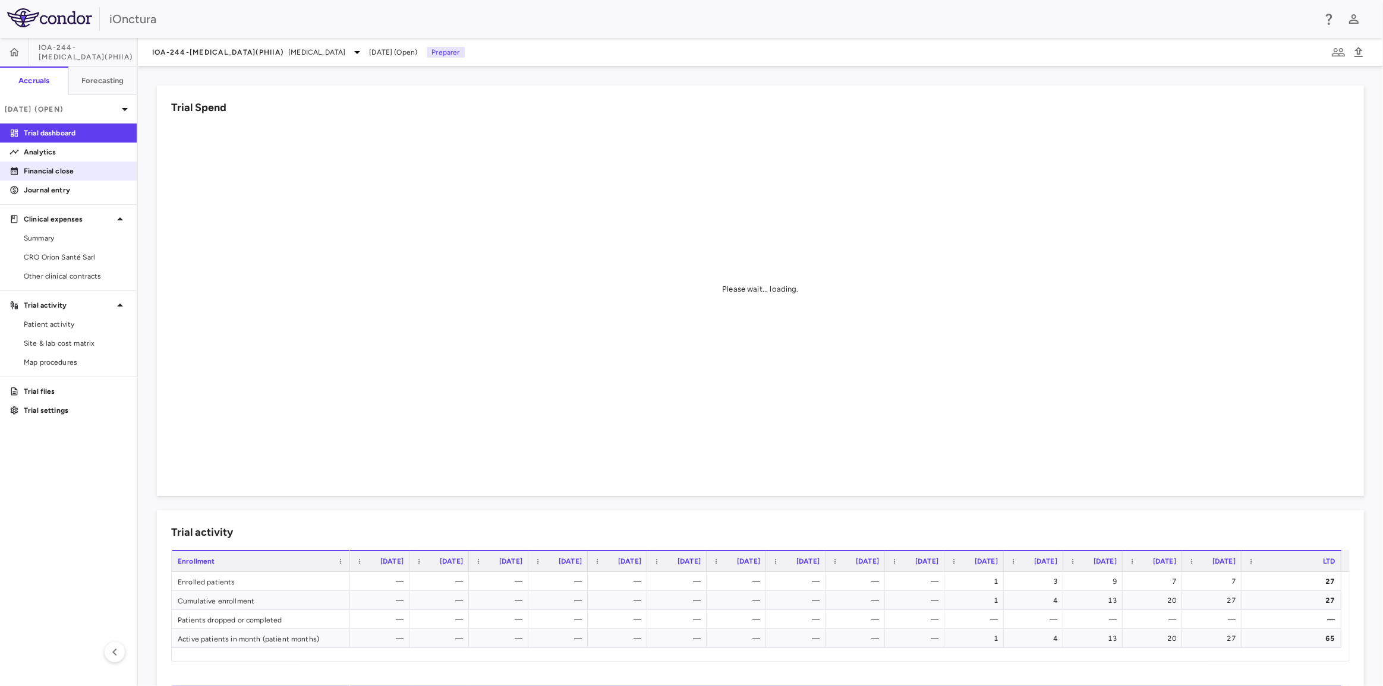
click at [67, 169] on p "Financial close" at bounding box center [75, 171] width 103 height 11
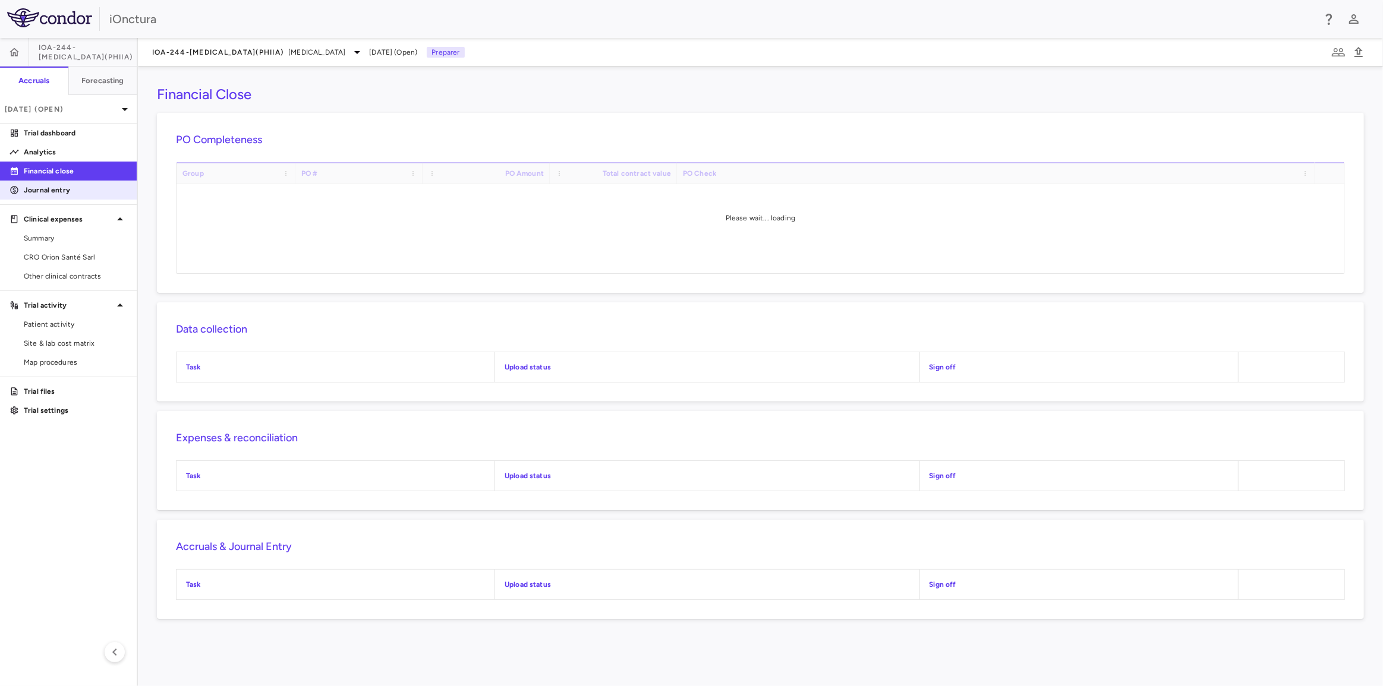
click at [62, 185] on p "Journal entry" at bounding box center [75, 190] width 103 height 11
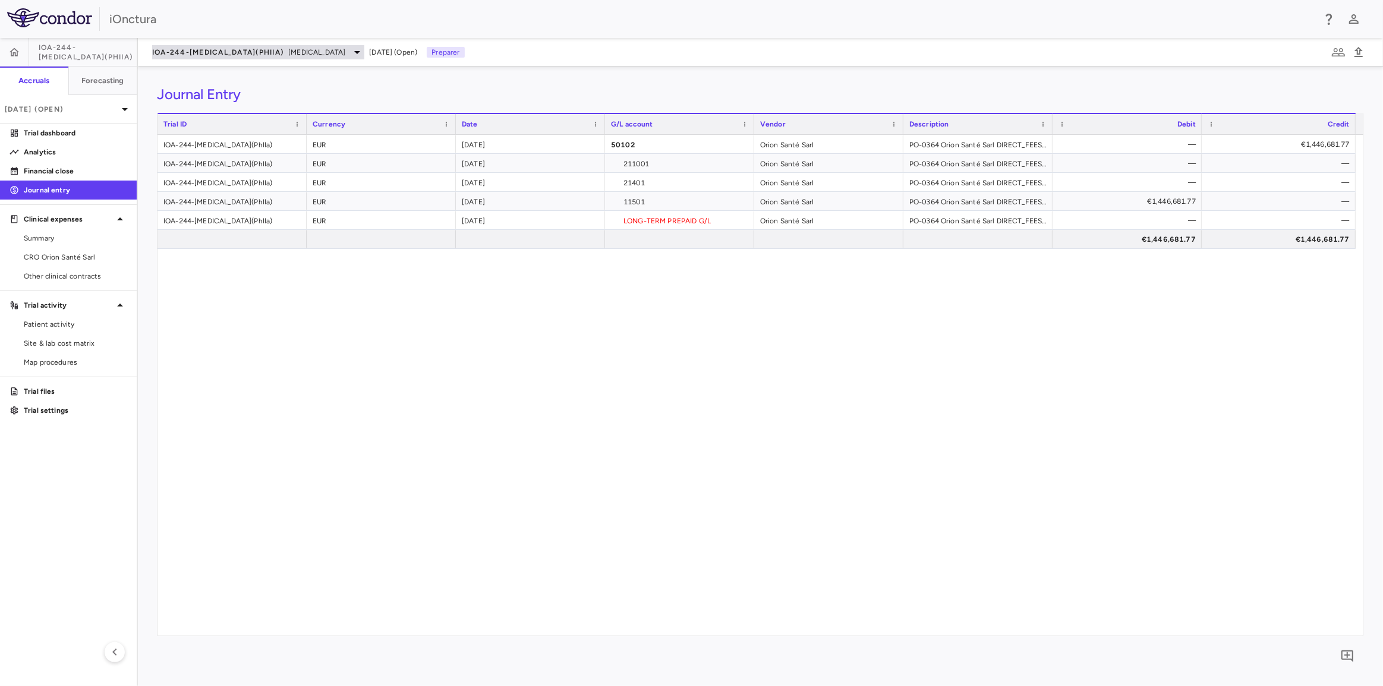
click at [276, 56] on div "IOA-244-[MEDICAL_DATA](PhIIa) [MEDICAL_DATA]" at bounding box center [258, 52] width 212 height 14
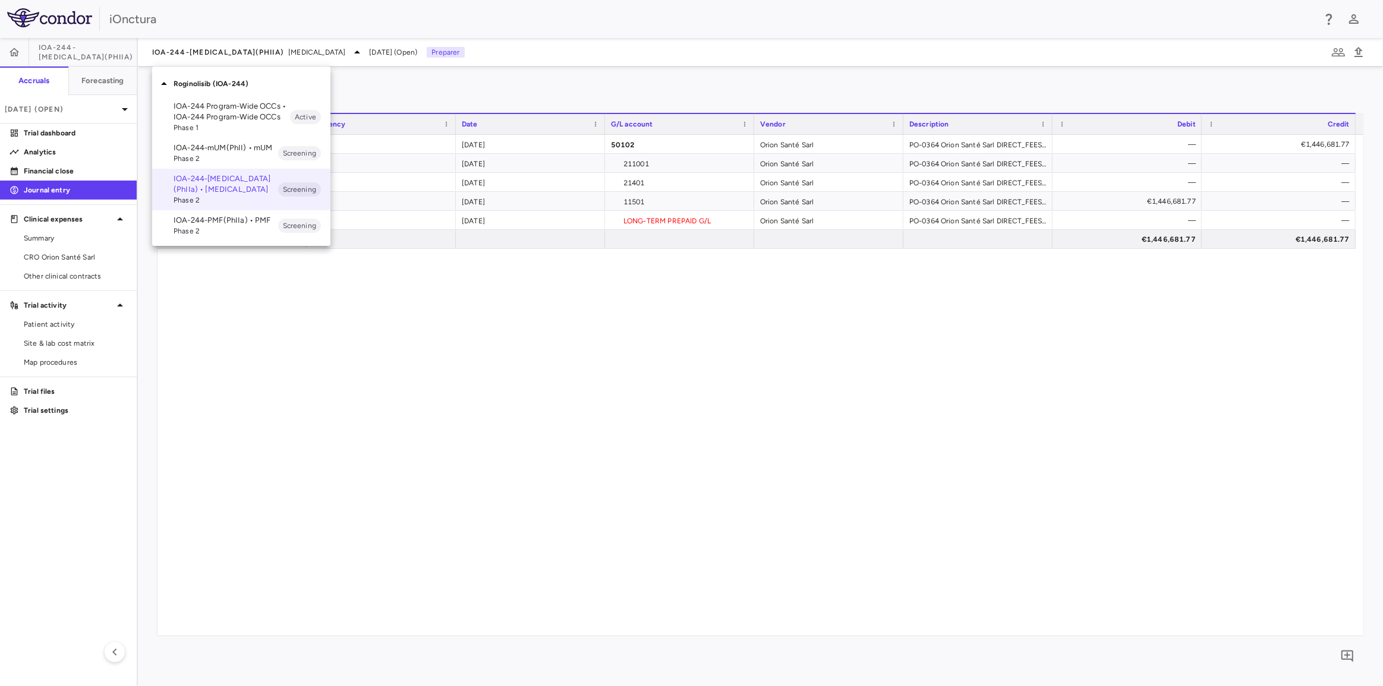
click at [229, 228] on span "Phase 2" at bounding box center [225, 231] width 105 height 11
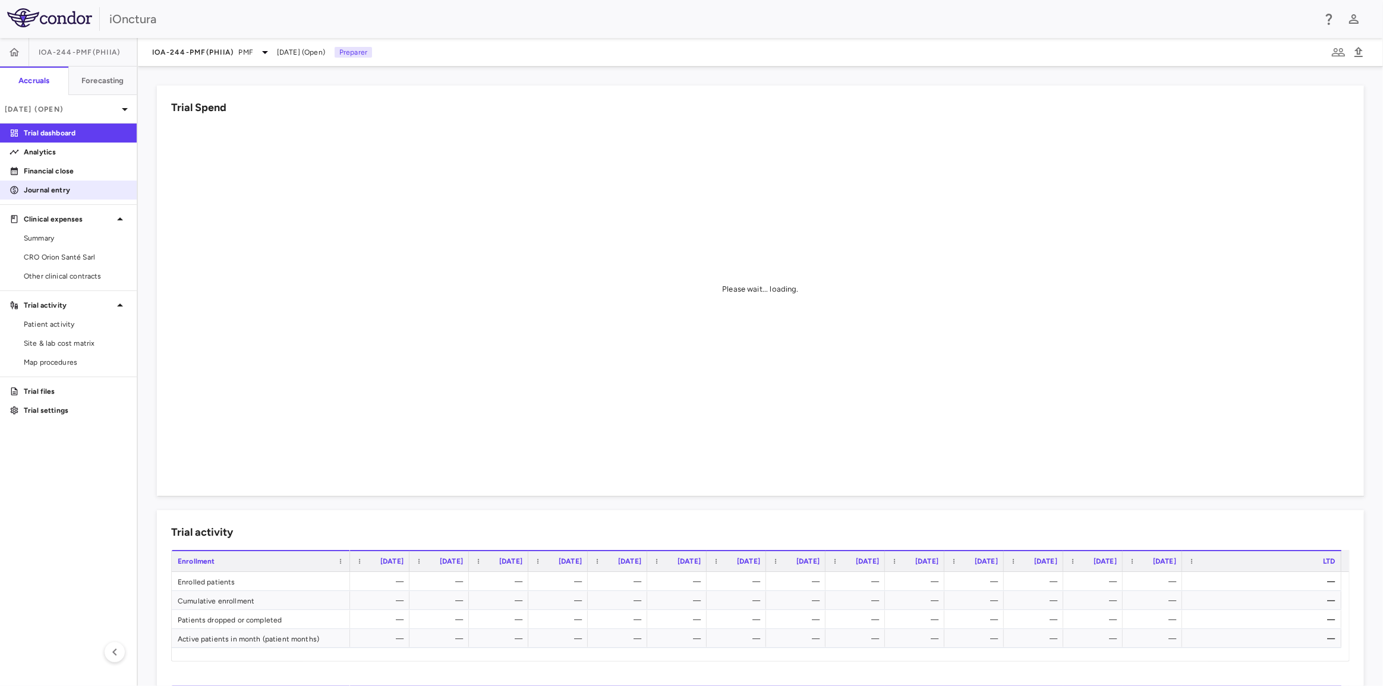
click at [58, 188] on p "Journal entry" at bounding box center [75, 190] width 103 height 11
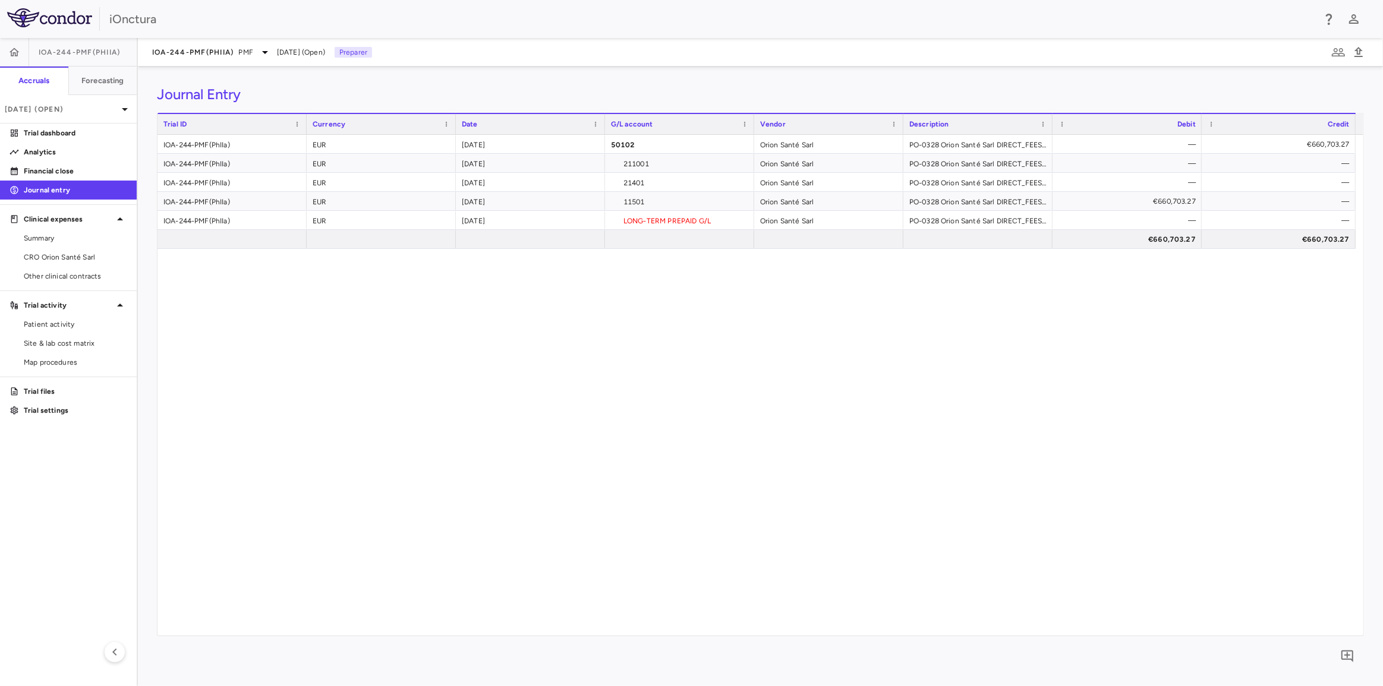
click at [709, 390] on div "IOA-244-PMF(PhIIa) EUR [DATE] 50102 Orion [GEOGRAPHIC_DATA] PO-0328 Orion Santé…" at bounding box center [760, 385] width 1206 height 501
click at [249, 44] on div "IOA-244-PMF(PhIIa) PMF [DATE] (Open) Preparer" at bounding box center [760, 52] width 1245 height 29
click at [244, 53] on span "PMF" at bounding box center [246, 52] width 14 height 11
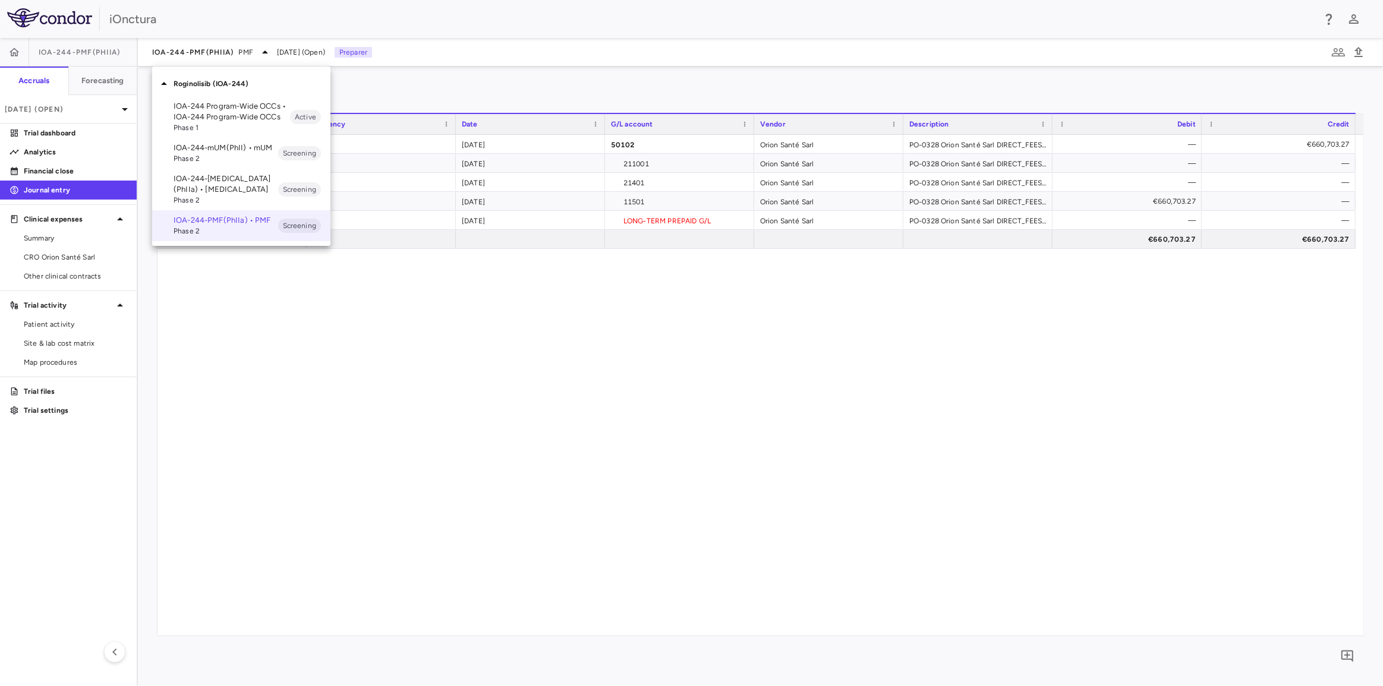
click at [214, 187] on p "IOA-244-[MEDICAL_DATA](PhIIa) • [MEDICAL_DATA]" at bounding box center [225, 183] width 105 height 21
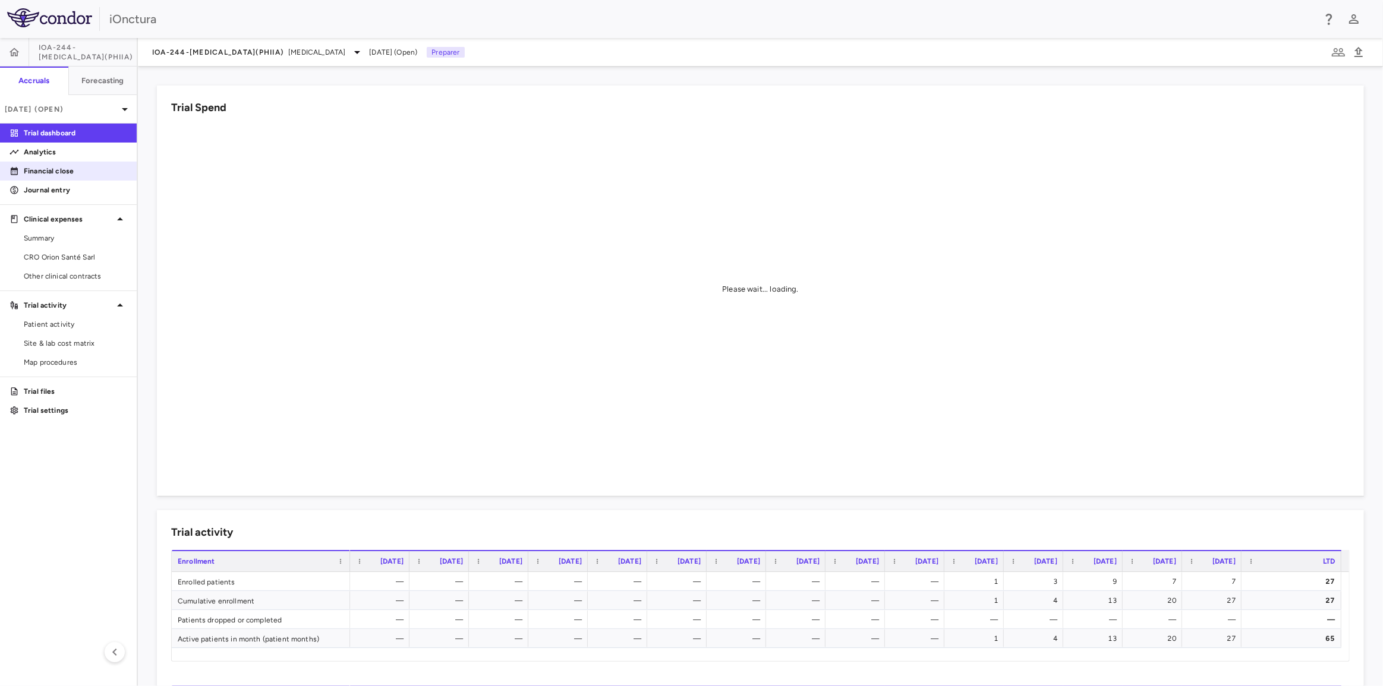
click at [65, 169] on p "Financial close" at bounding box center [75, 171] width 103 height 11
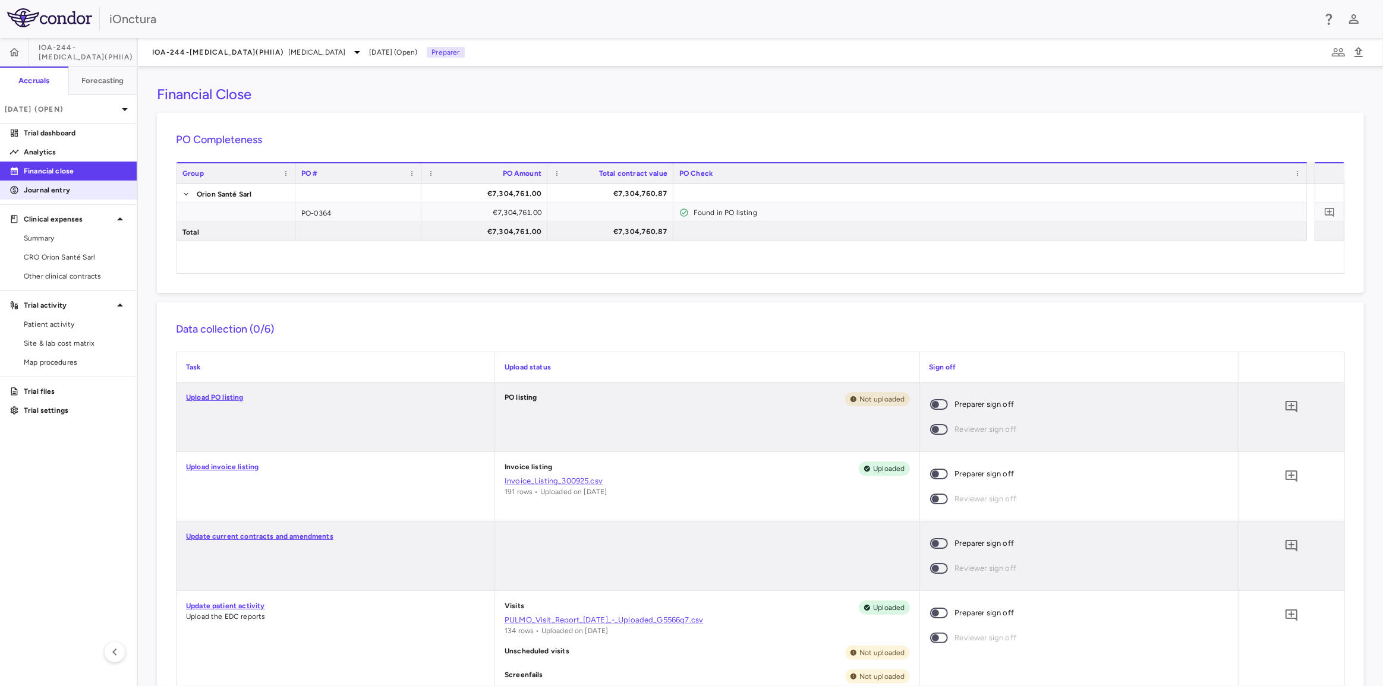
click at [76, 190] on p "Journal entry" at bounding box center [75, 190] width 103 height 11
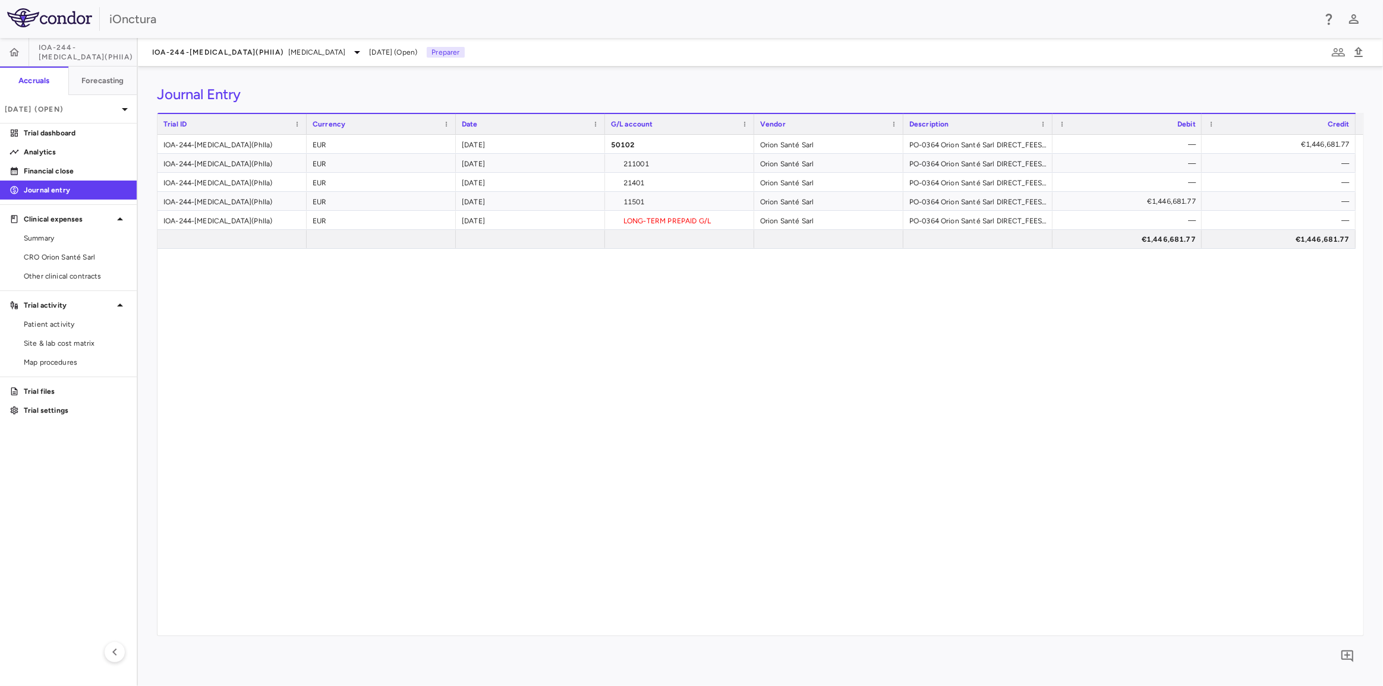
click at [1148, 463] on div "IOA-244-[MEDICAL_DATA](PhIIa) EUR [DATE] 50102 Orion Santé Sarl PO-0364 Orion S…" at bounding box center [760, 385] width 1206 height 501
